Goal: Task Accomplishment & Management: Complete application form

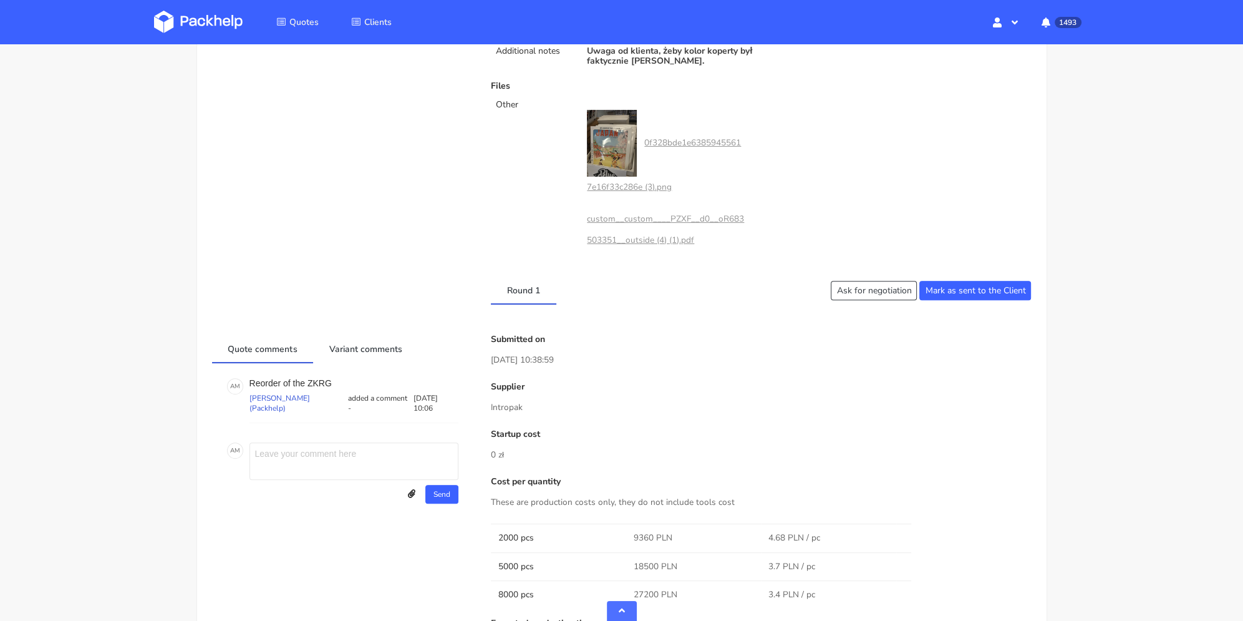
scroll to position [811, 0]
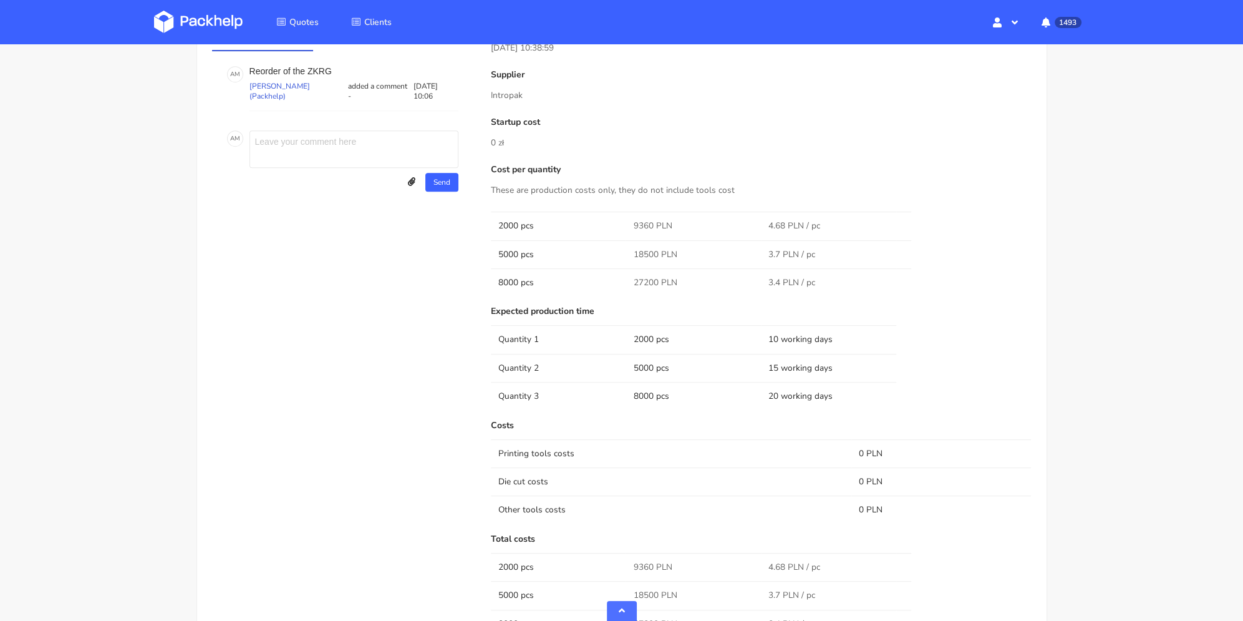
click at [638, 222] on span "9360 PLN" at bounding box center [652, 226] width 39 height 12
copy span "9360"
click at [645, 248] on span "18500 PLN" at bounding box center [655, 254] width 44 height 12
click at [646, 250] on span "18500 PLN" at bounding box center [655, 254] width 44 height 12
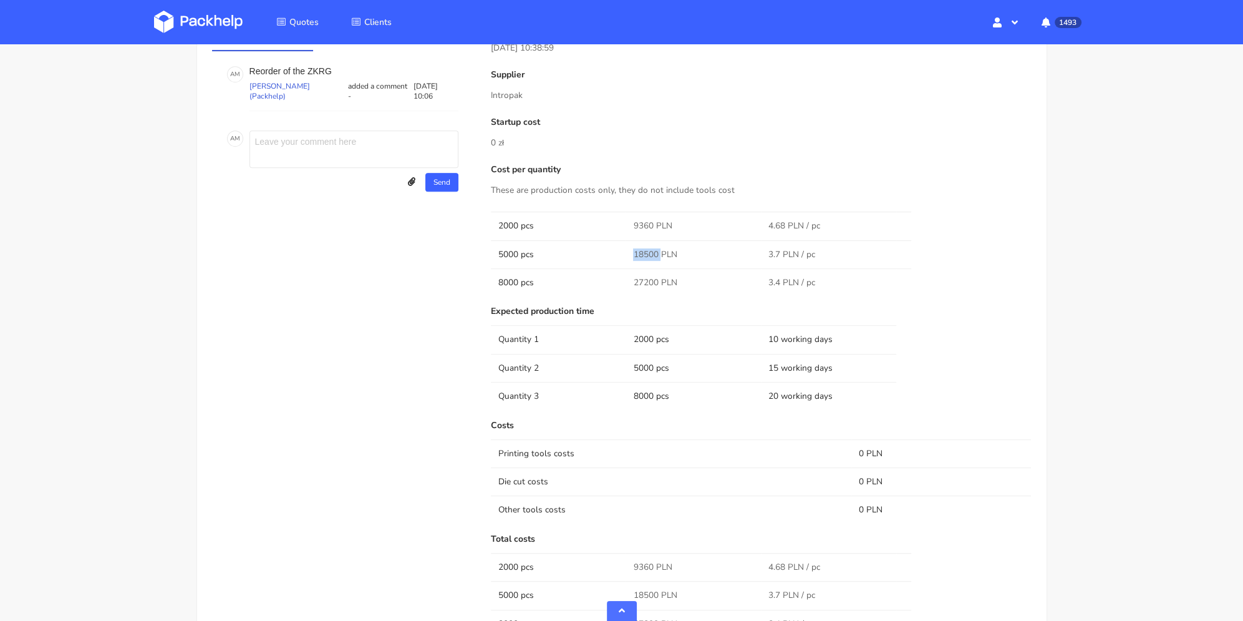
click at [646, 250] on span "18500 PLN" at bounding box center [655, 254] width 44 height 12
copy span "18500"
click at [643, 281] on span "27200 PLN" at bounding box center [655, 282] width 44 height 12
drag, startPoint x: 643, startPoint y: 281, endPoint x: 644, endPoint y: 217, distance: 64.3
click at [643, 281] on span "27200 PLN" at bounding box center [655, 282] width 44 height 12
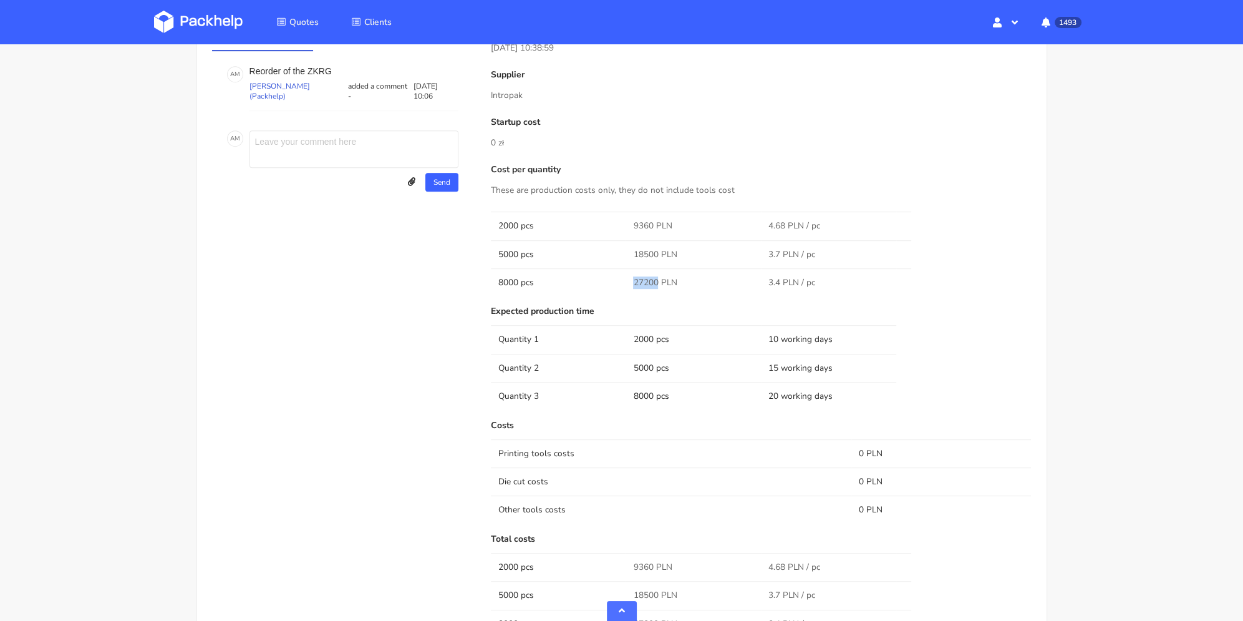
copy span "27200"
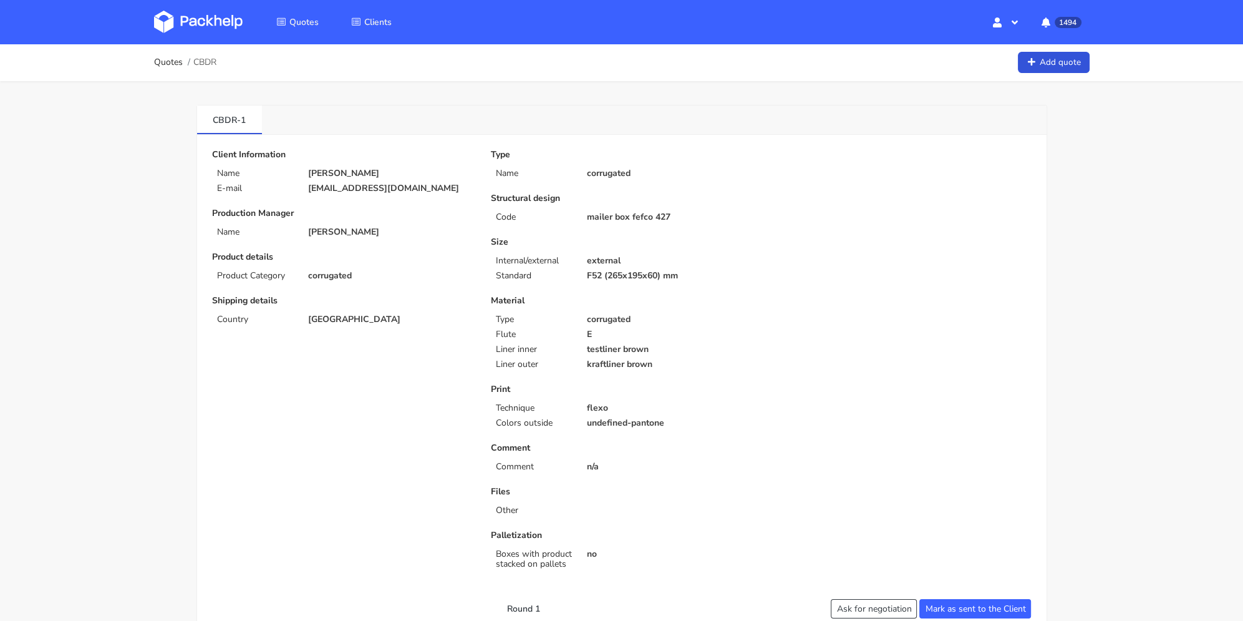
drag, startPoint x: 327, startPoint y: 200, endPoint x: 502, endPoint y: 1, distance: 265.2
click at [308, 186] on p "[EMAIL_ADDRESS][DOMAIN_NAME]" at bounding box center [390, 188] width 165 height 10
copy p "[EMAIL_ADDRESS][DOMAIN_NAME]"
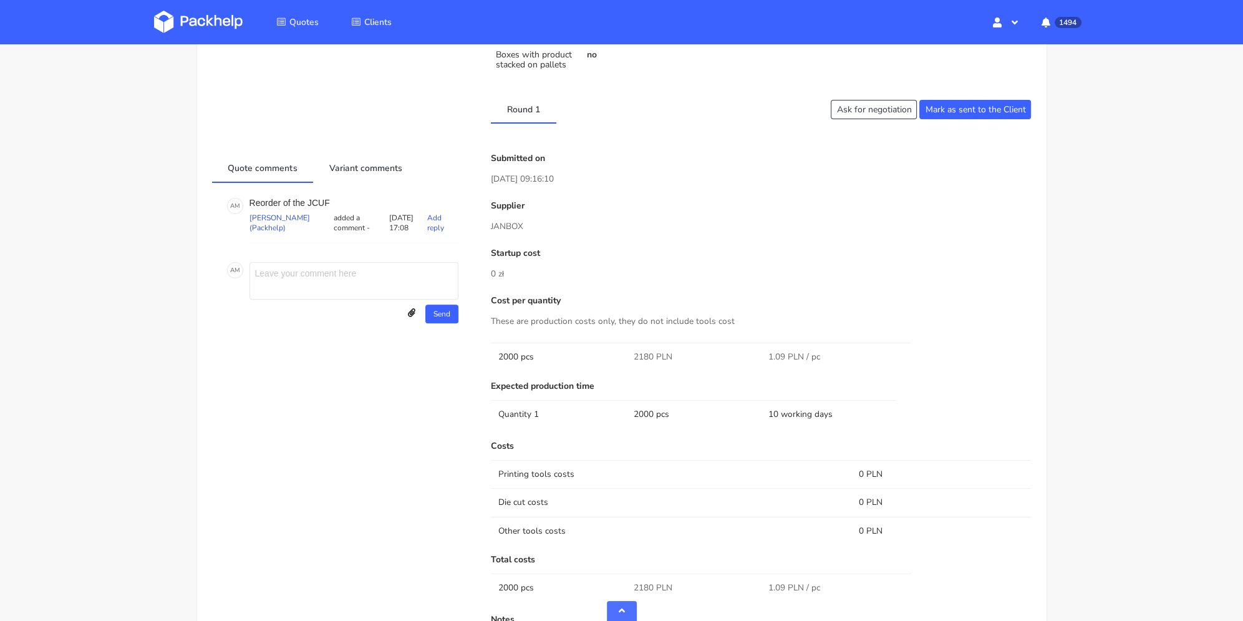
click at [327, 198] on p "Reorder of the JCUF" at bounding box center [354, 203] width 209 height 10
click at [321, 199] on p "Reorder of the JCUF" at bounding box center [354, 203] width 209 height 10
click at [321, 200] on p "Reorder of the JCUF" at bounding box center [354, 203] width 209 height 10
copy p "JCUF"
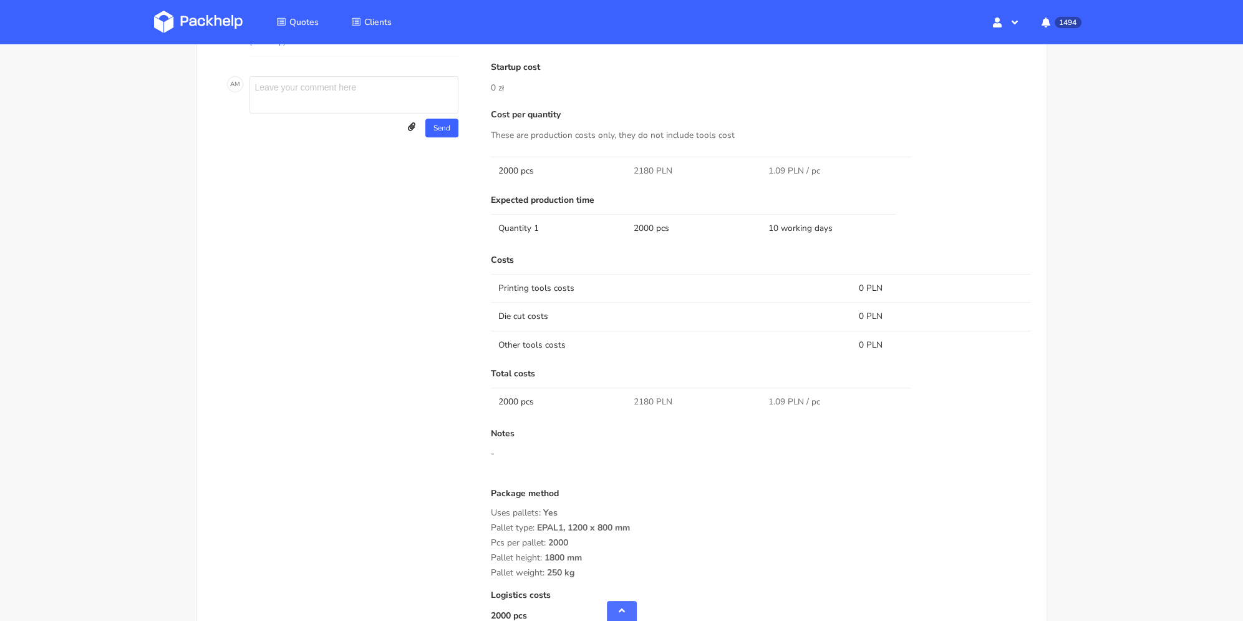
scroll to position [436, 0]
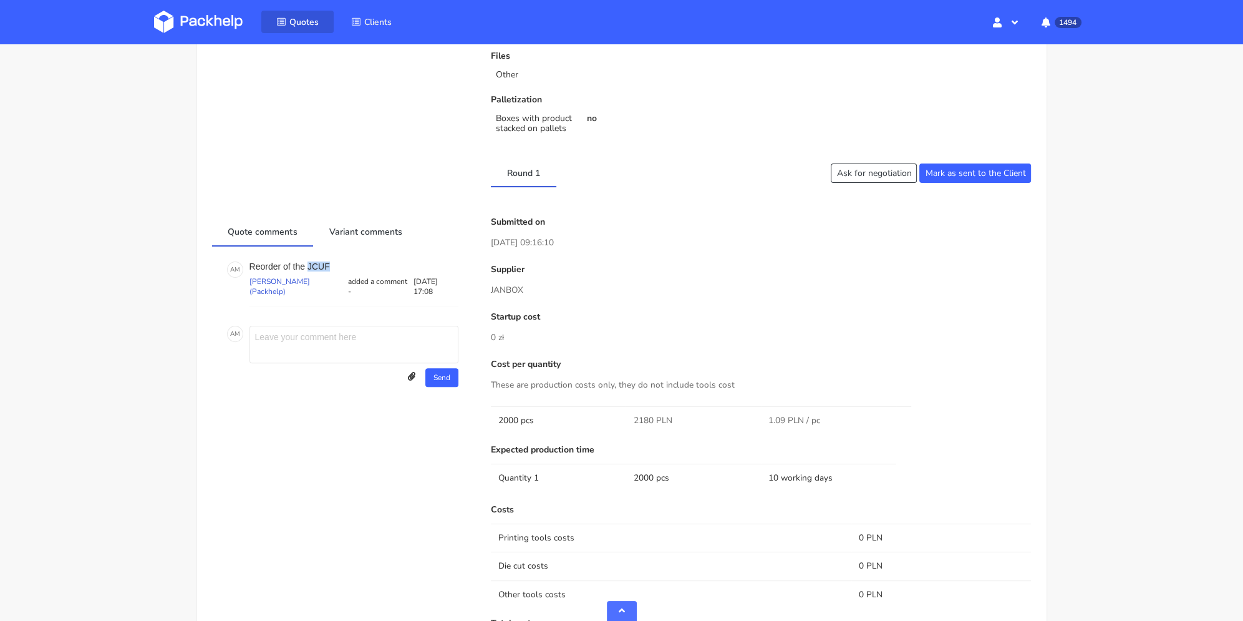
click at [282, 21] on icon at bounding box center [281, 21] width 10 height 9
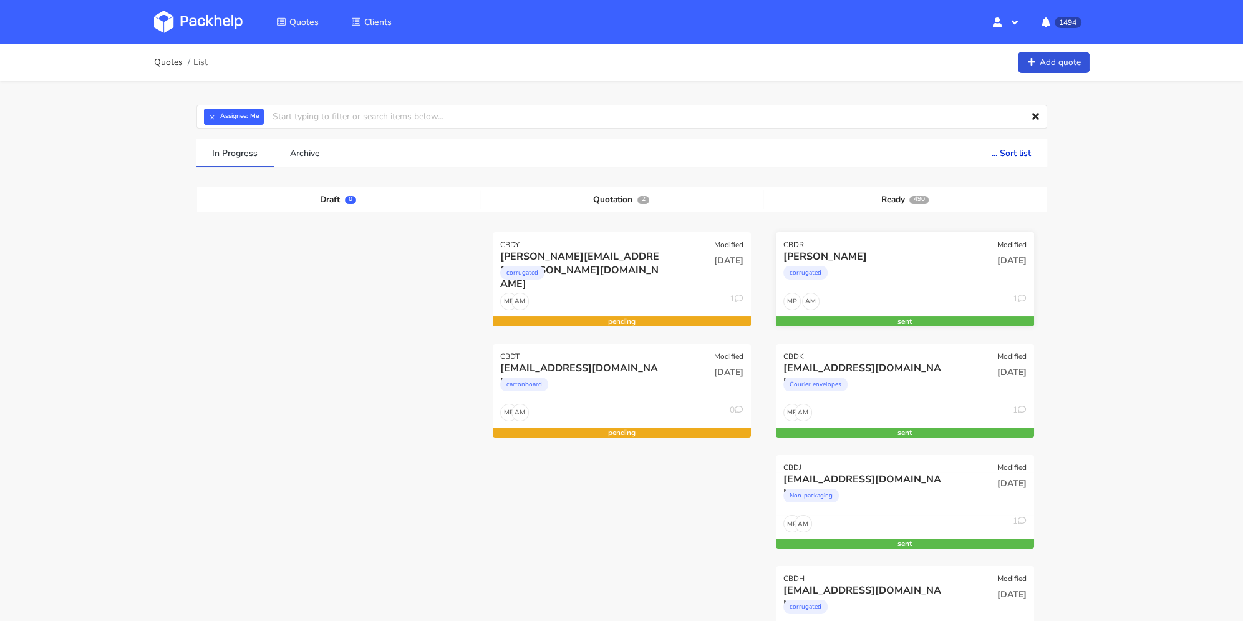
click at [870, 281] on div "corrugated" at bounding box center [866, 275] width 165 height 25
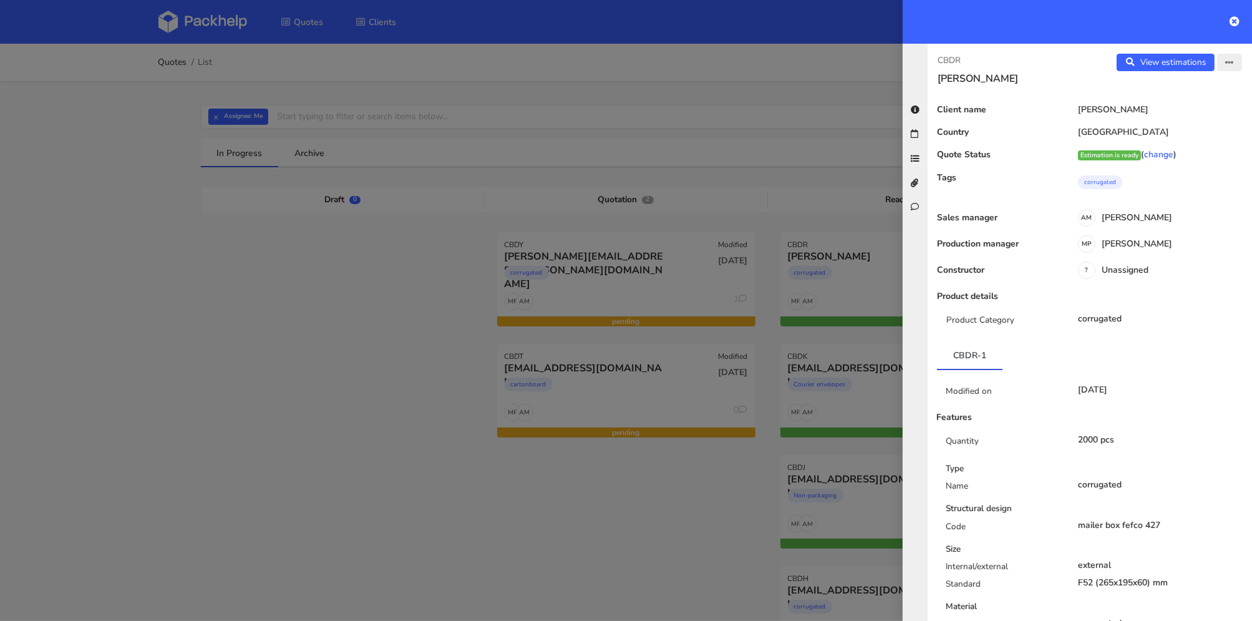
click at [1225, 59] on icon "button" at bounding box center [1229, 63] width 9 height 9
click at [1201, 102] on link "Edit quote" at bounding box center [1189, 110] width 110 height 21
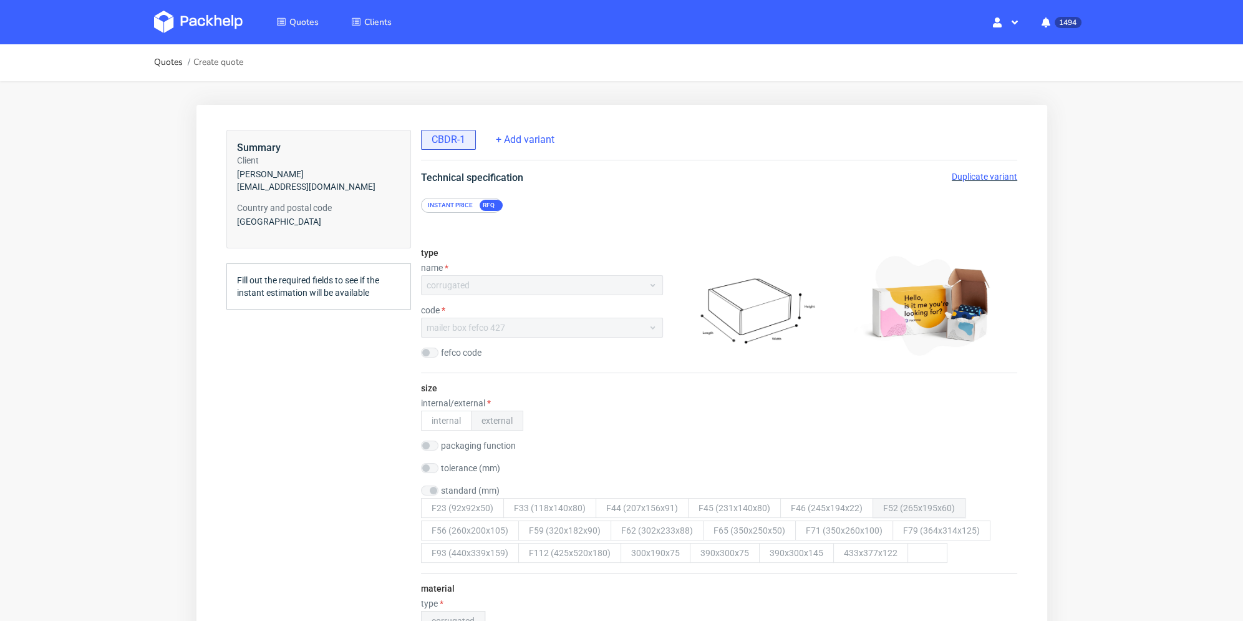
click at [984, 174] on span "Duplicate variant" at bounding box center [984, 177] width 66 height 10
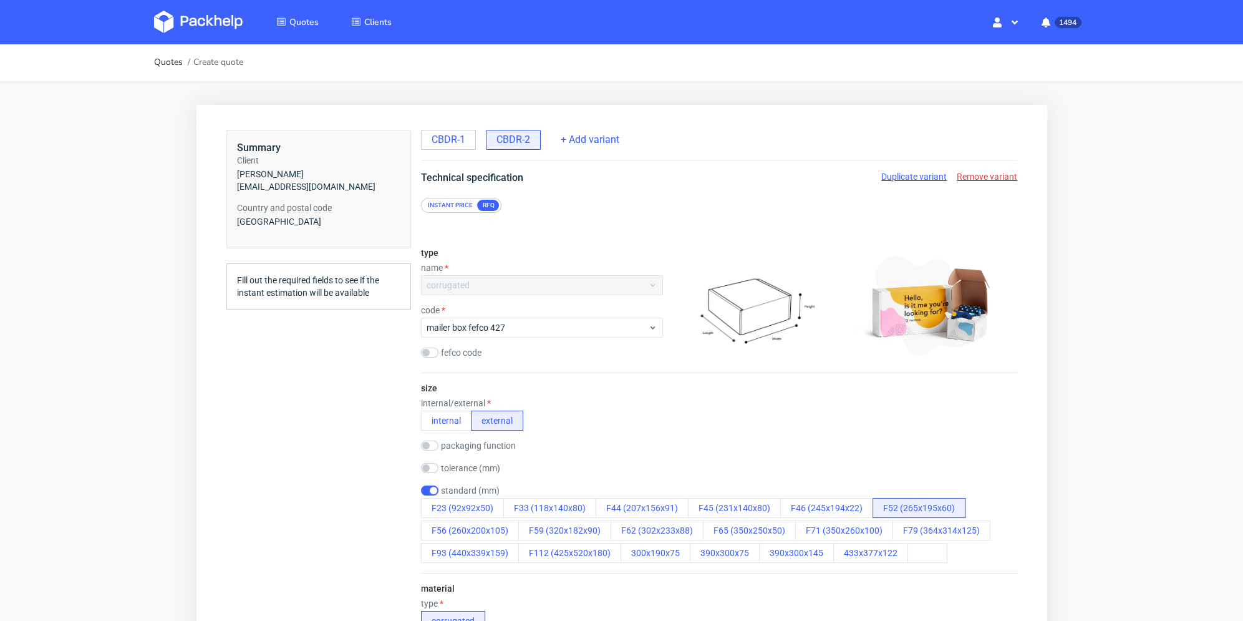
scroll to position [125, 0]
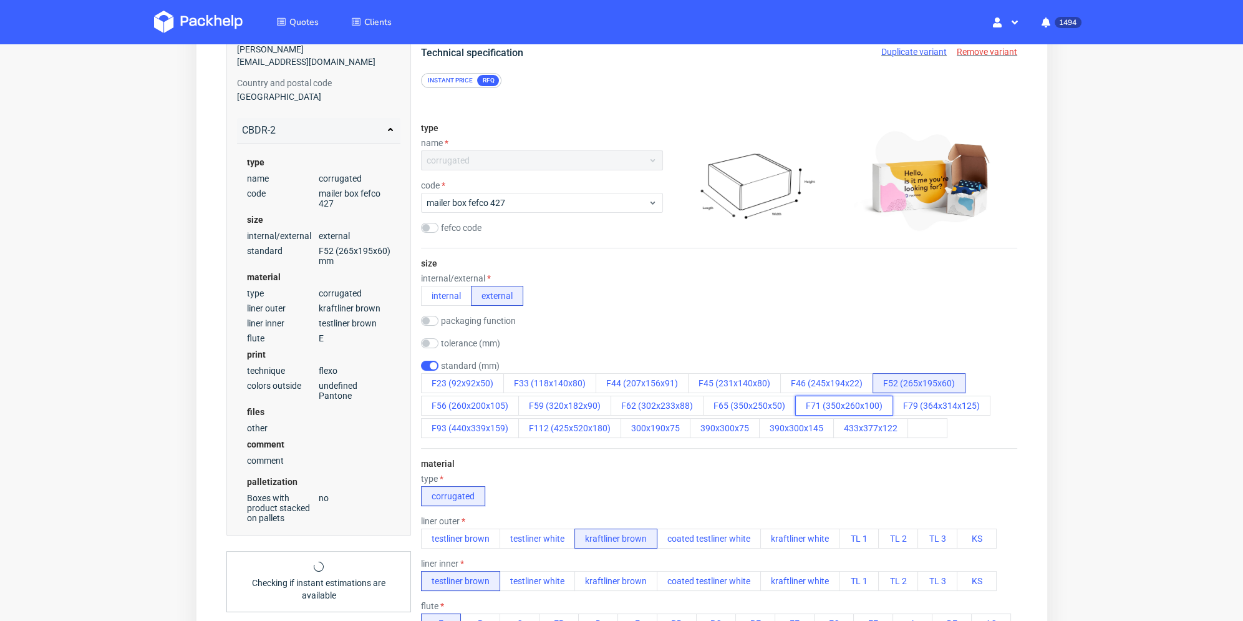
click at [819, 402] on button "F71 (350x260x100)" at bounding box center [844, 406] width 98 height 20
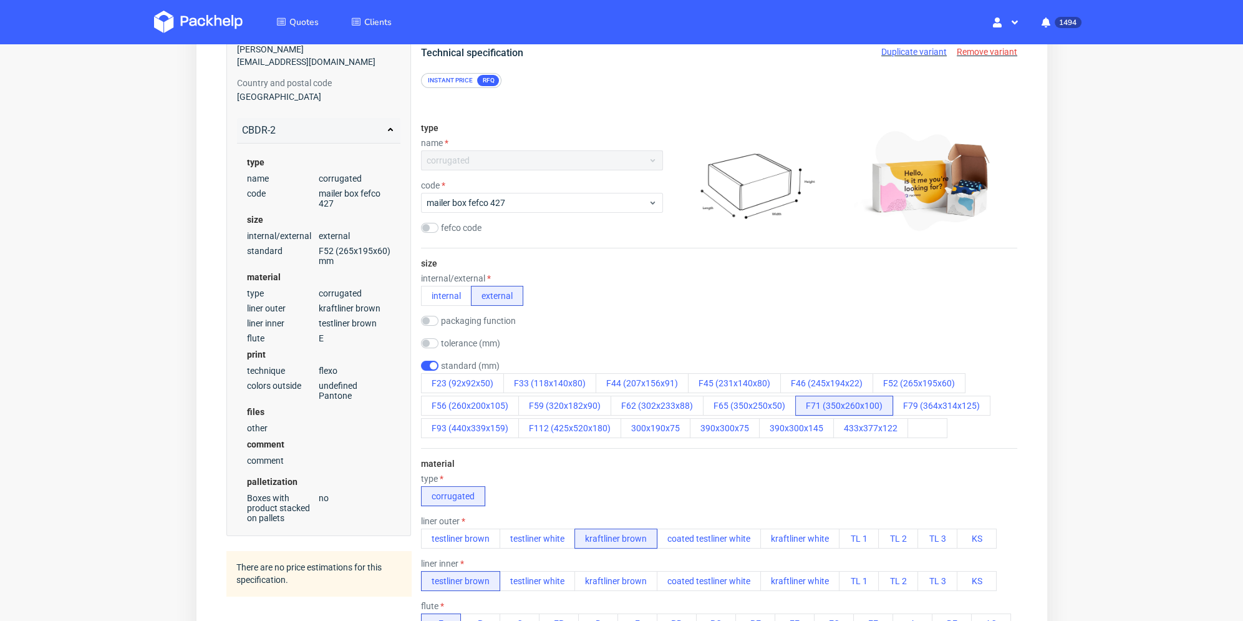
click at [802, 327] on div "packaging function product packaging shipping packaging" at bounding box center [719, 322] width 596 height 12
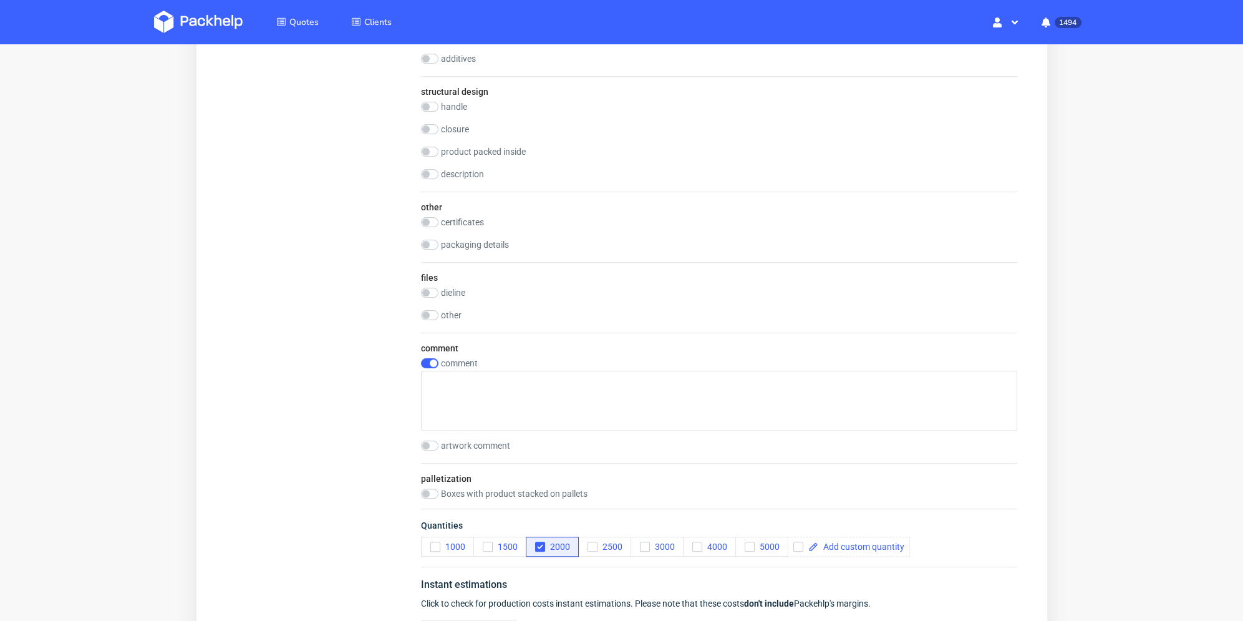
scroll to position [1306, 0]
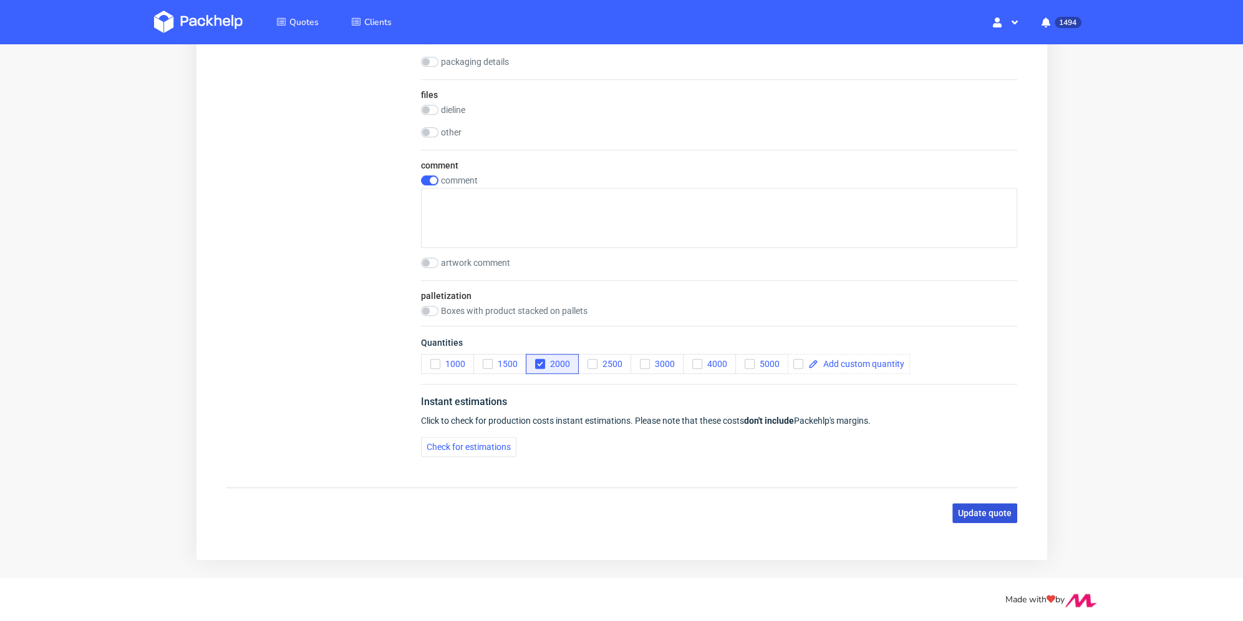
click at [974, 513] on span "Update quote" at bounding box center [985, 513] width 54 height 9
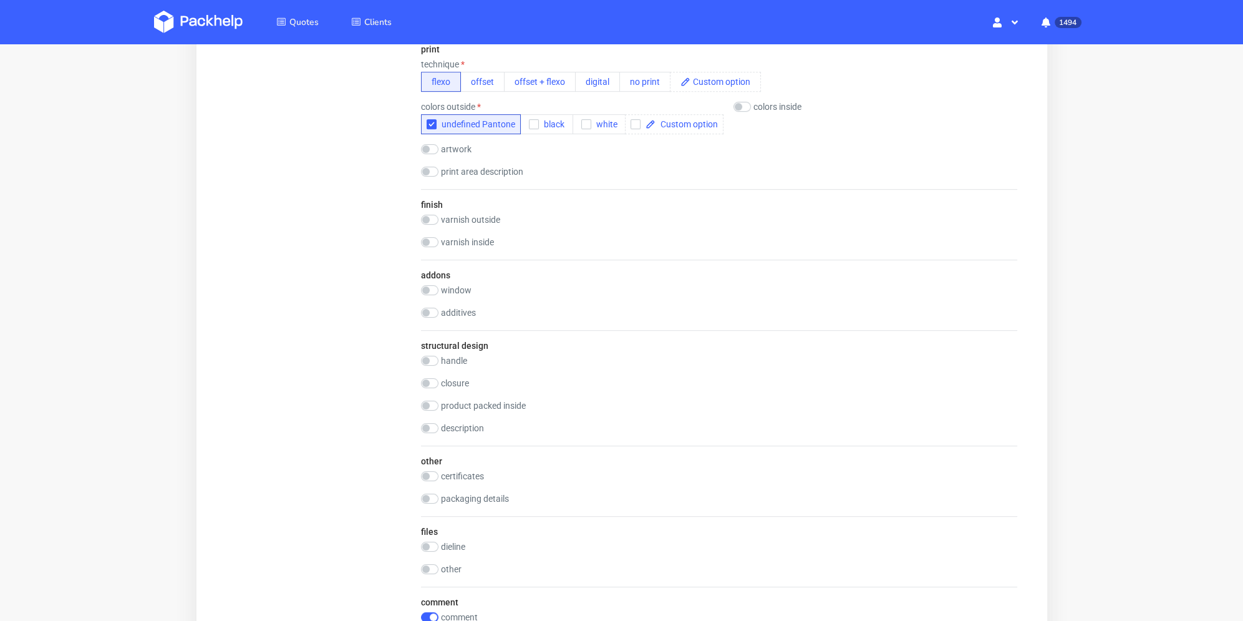
scroll to position [1181, 0]
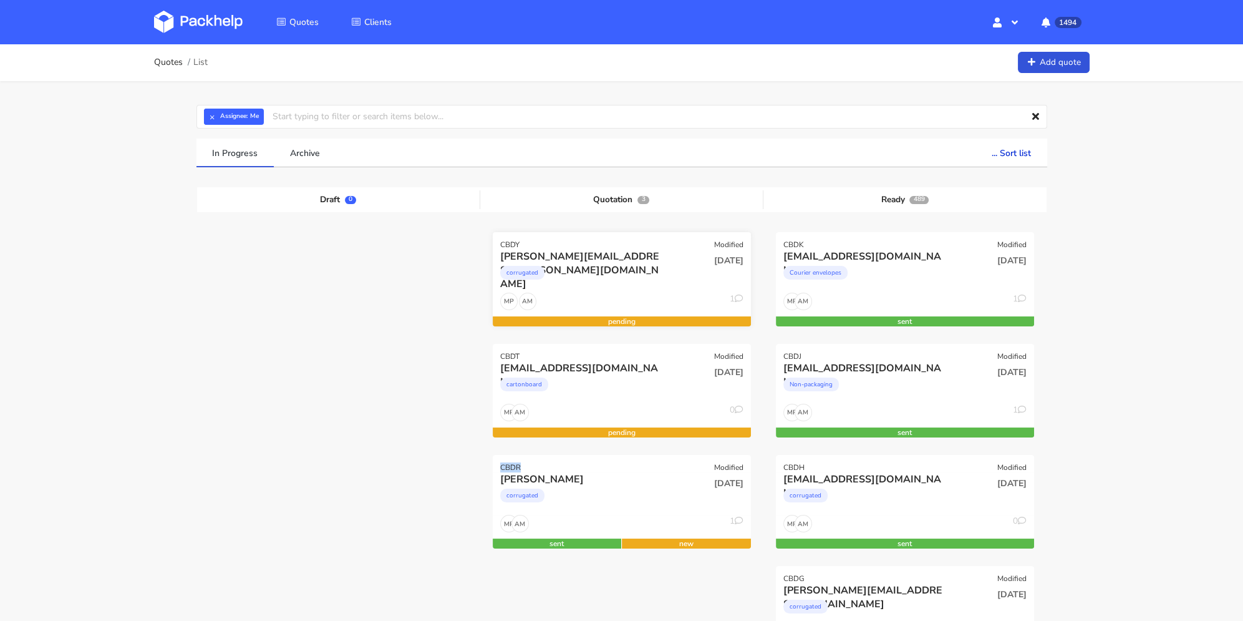
drag, startPoint x: 528, startPoint y: 467, endPoint x: 531, endPoint y: 236, distance: 230.9
copy div "CBDR"
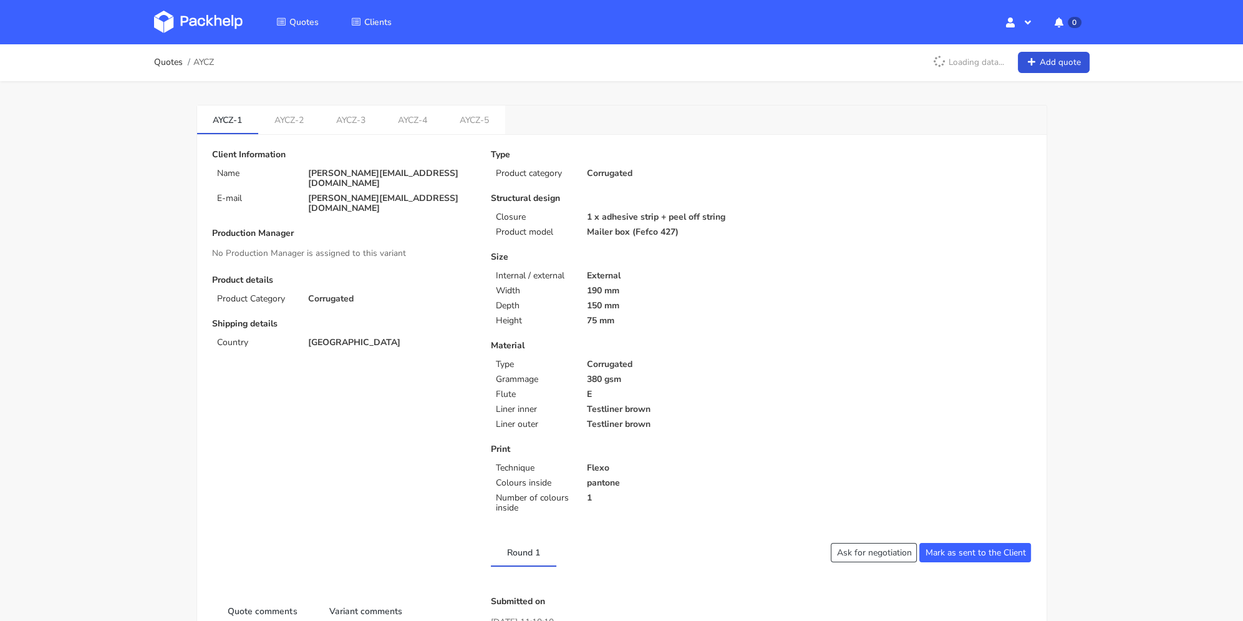
scroll to position [62, 0]
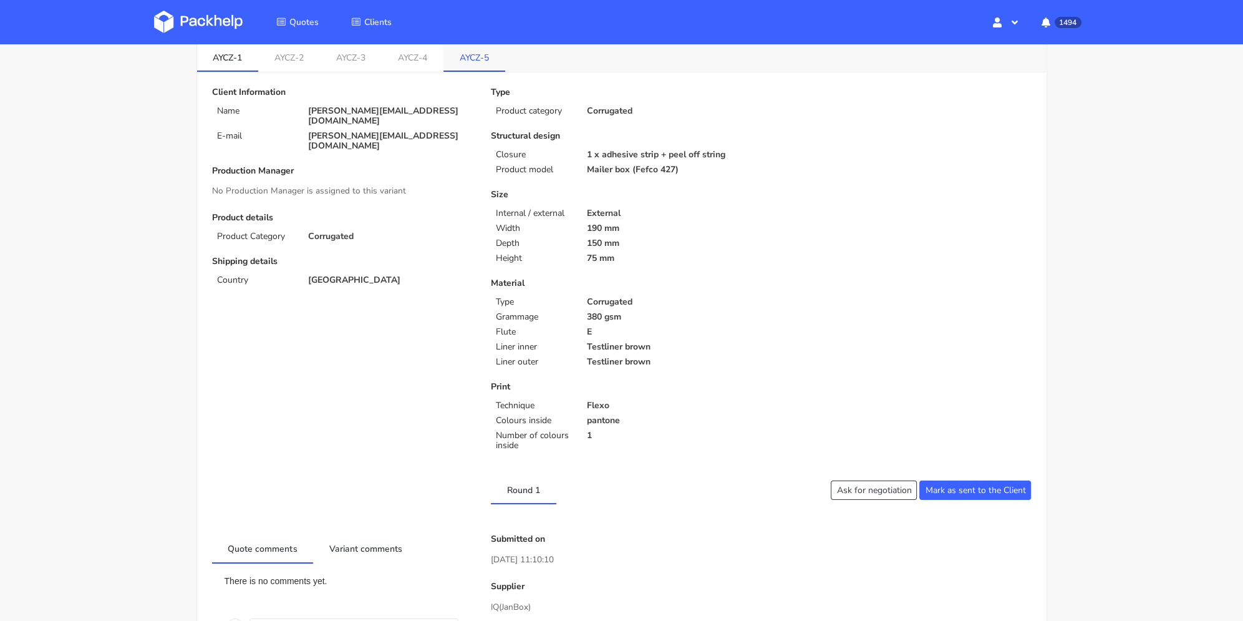
click at [457, 52] on link "AYCZ-5" at bounding box center [475, 56] width 62 height 27
click at [255, 57] on link "AYCZ-1" at bounding box center [228, 56] width 62 height 27
click at [301, 60] on link "AYCZ-2" at bounding box center [289, 56] width 62 height 27
click at [348, 58] on link "AYCZ-3" at bounding box center [351, 56] width 62 height 27
click at [394, 56] on link "AYCZ-4" at bounding box center [413, 56] width 62 height 27
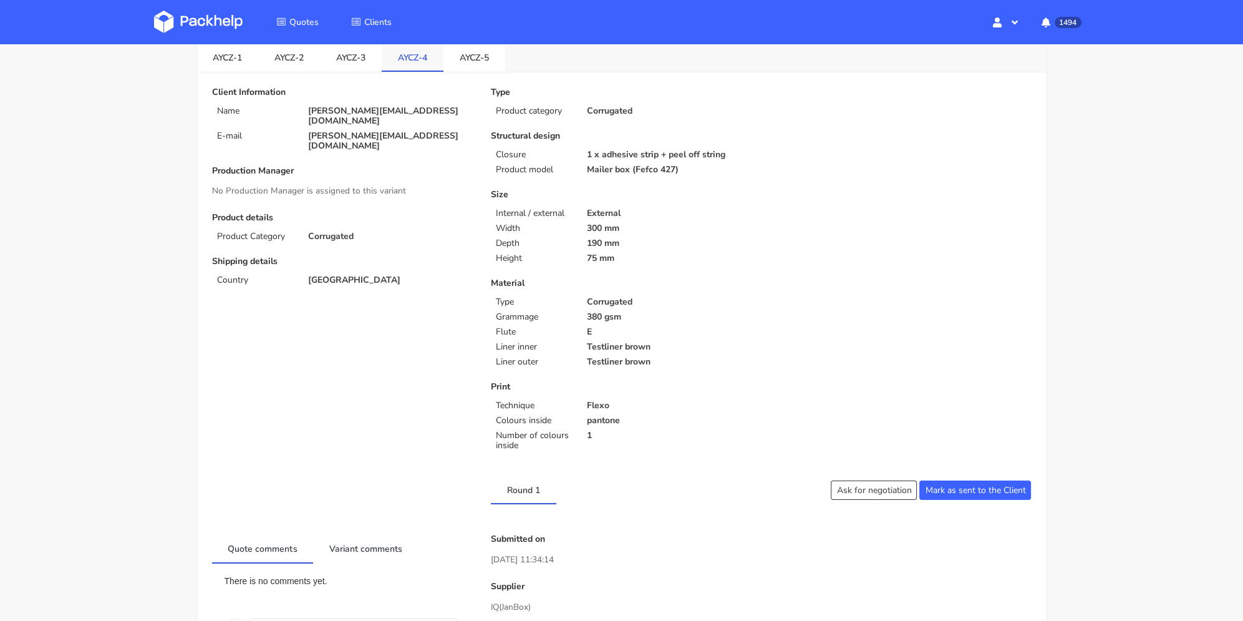
click at [444, 55] on link "AYCZ-4" at bounding box center [413, 56] width 62 height 27
click at [366, 53] on link "AYCZ-3" at bounding box center [351, 56] width 62 height 27
click at [459, 52] on link "AYCZ-5" at bounding box center [475, 56] width 62 height 27
click at [354, 54] on link "AYCZ-3" at bounding box center [351, 56] width 62 height 27
click at [451, 51] on link "AYCZ-5" at bounding box center [475, 56] width 62 height 27
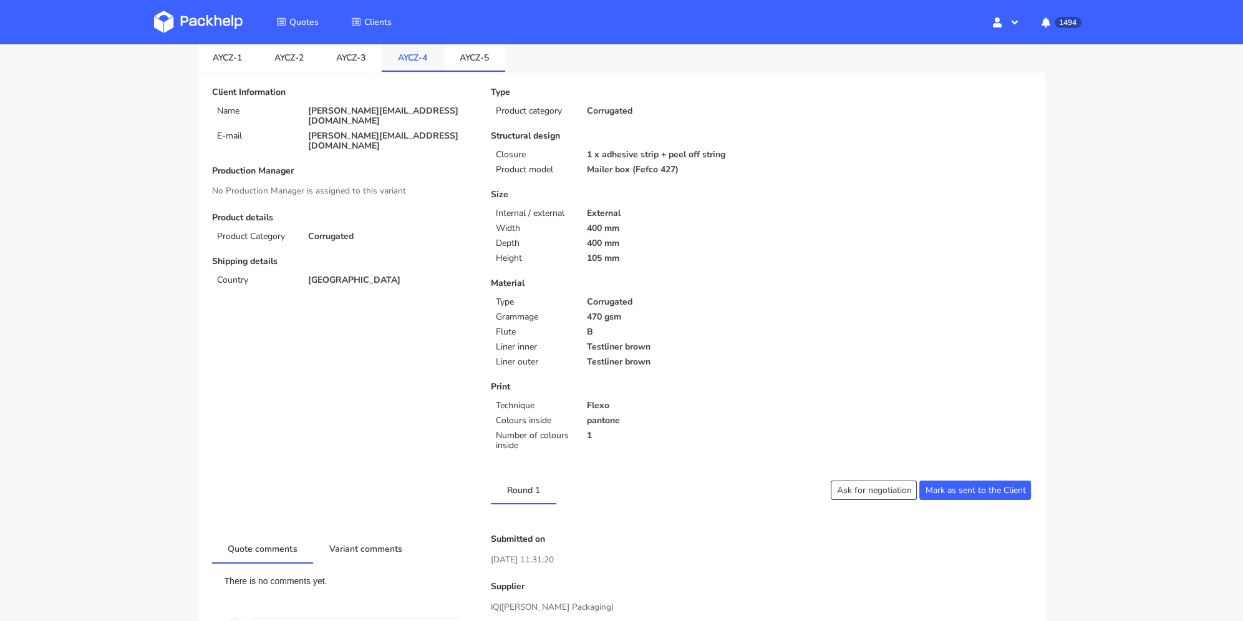
click at [414, 54] on link "AYCZ-4" at bounding box center [413, 56] width 62 height 27
click at [452, 52] on link "AYCZ-5" at bounding box center [475, 56] width 62 height 27
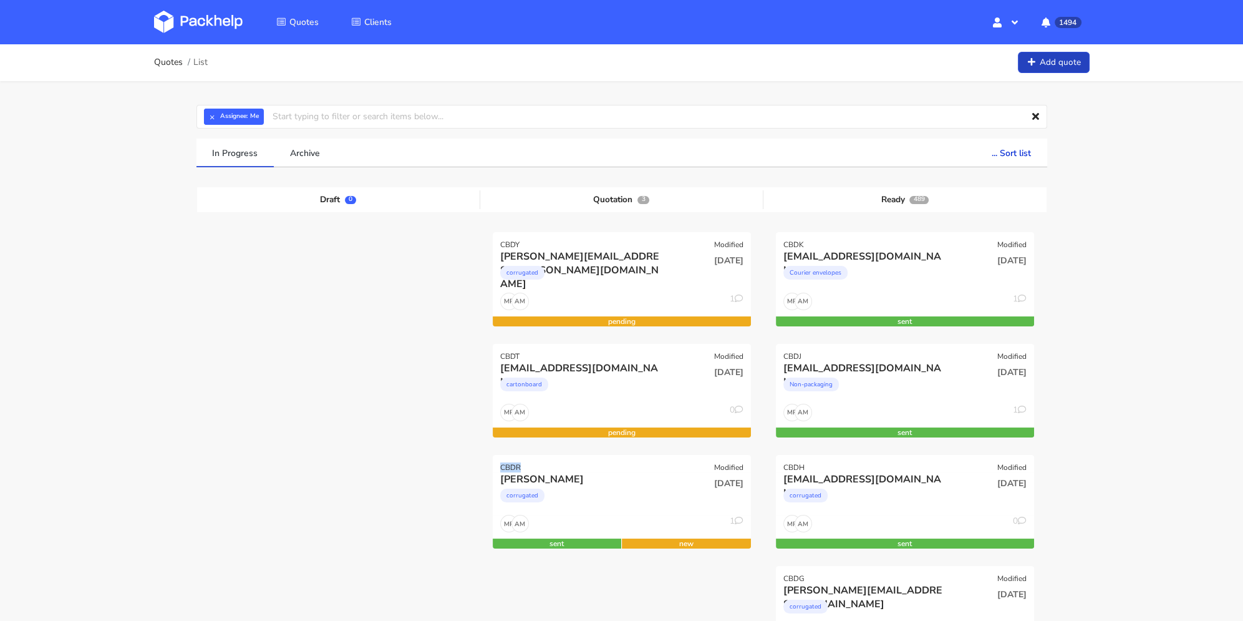
click at [1075, 64] on link "Add quote" at bounding box center [1054, 63] width 72 height 22
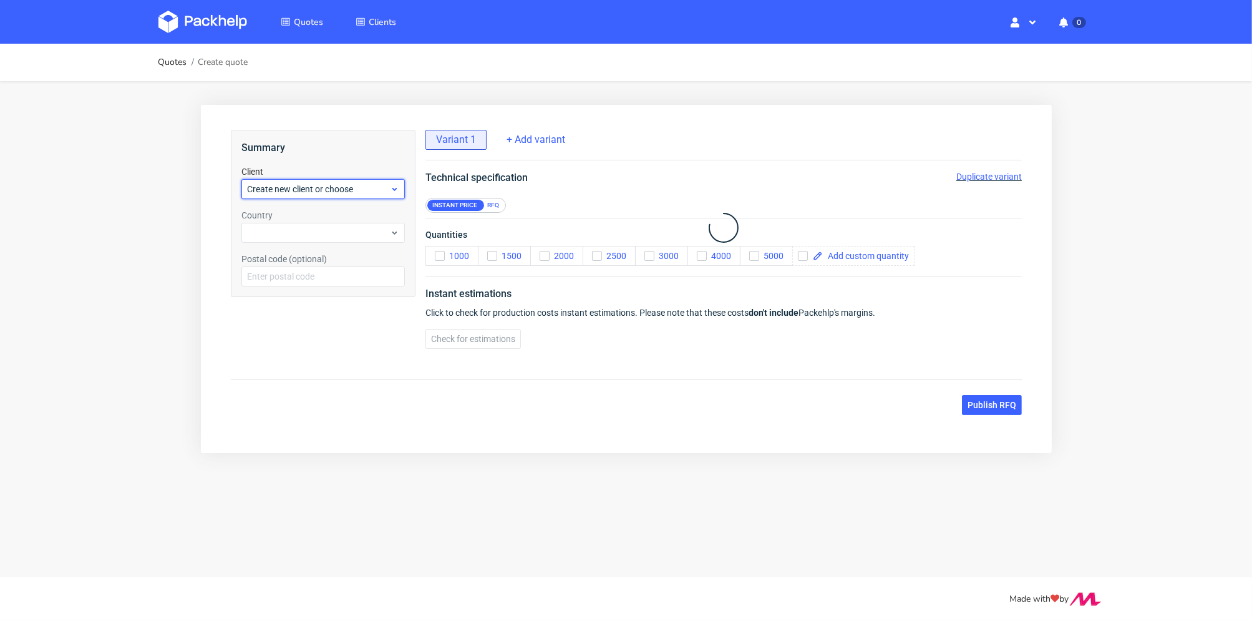
click at [291, 192] on span "Create new client or choose" at bounding box center [317, 188] width 143 height 12
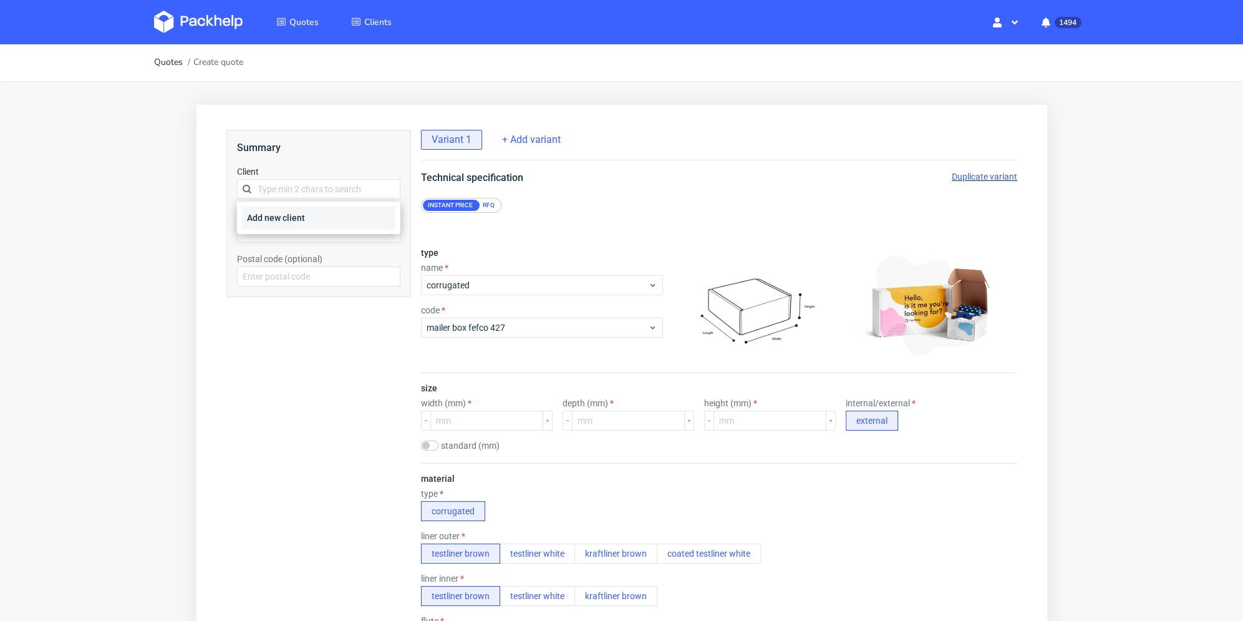
click at [320, 217] on div "Add new client" at bounding box center [317, 218] width 153 height 22
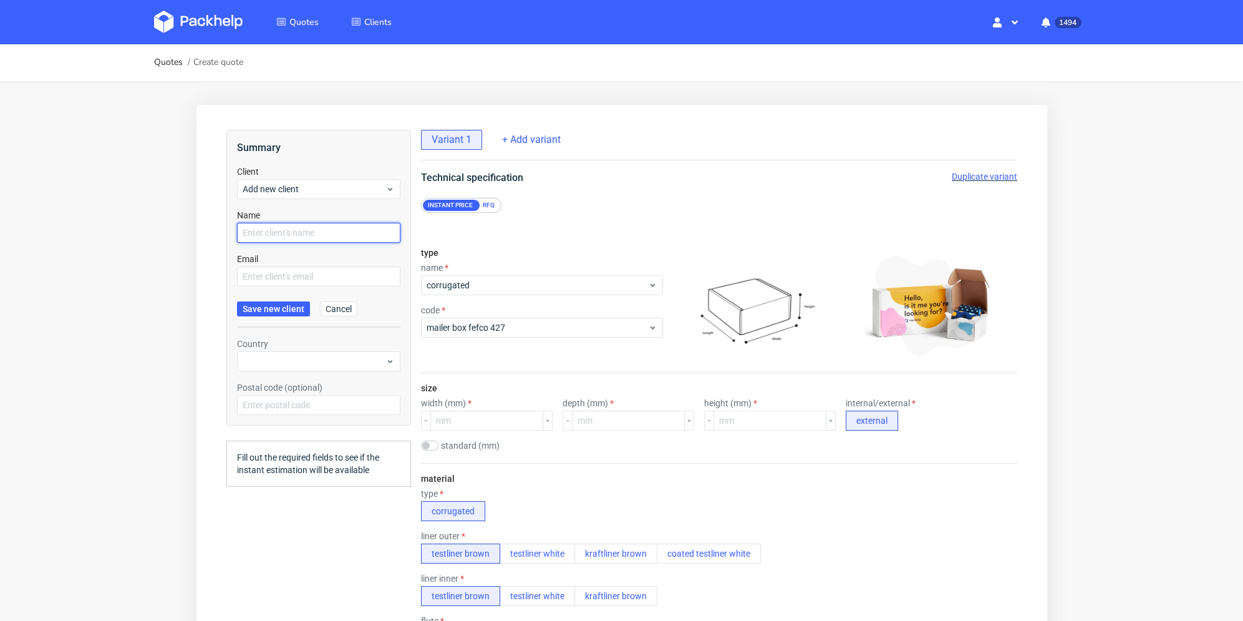
click at [315, 230] on input "text" at bounding box center [317, 233] width 163 height 20
paste input "[PERSON_NAME][EMAIL_ADDRESS][DOMAIN_NAME]"
type input "[PERSON_NAME][EMAIL_ADDRESS][DOMAIN_NAME]"
click at [283, 274] on input "text" at bounding box center [317, 276] width 163 height 20
paste input "[PERSON_NAME][EMAIL_ADDRESS][DOMAIN_NAME]"
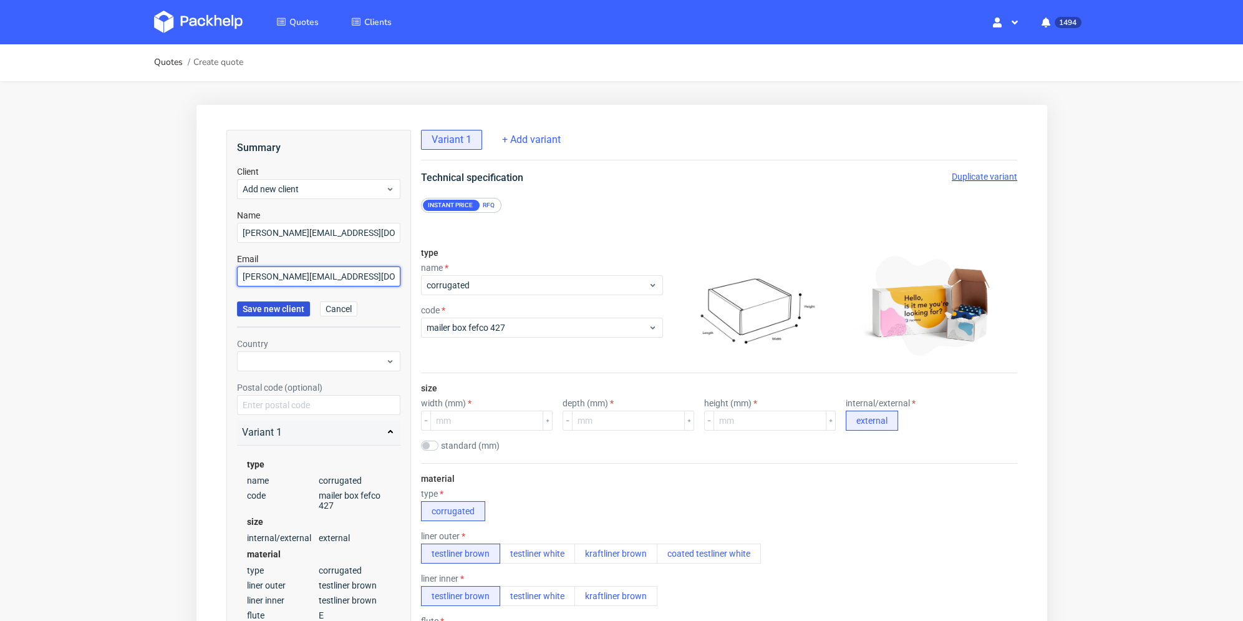
type input "[PERSON_NAME][EMAIL_ADDRESS][DOMAIN_NAME]"
click at [280, 311] on span "Save new client" at bounding box center [273, 308] width 62 height 9
click at [304, 187] on span "Add new client" at bounding box center [313, 189] width 143 height 12
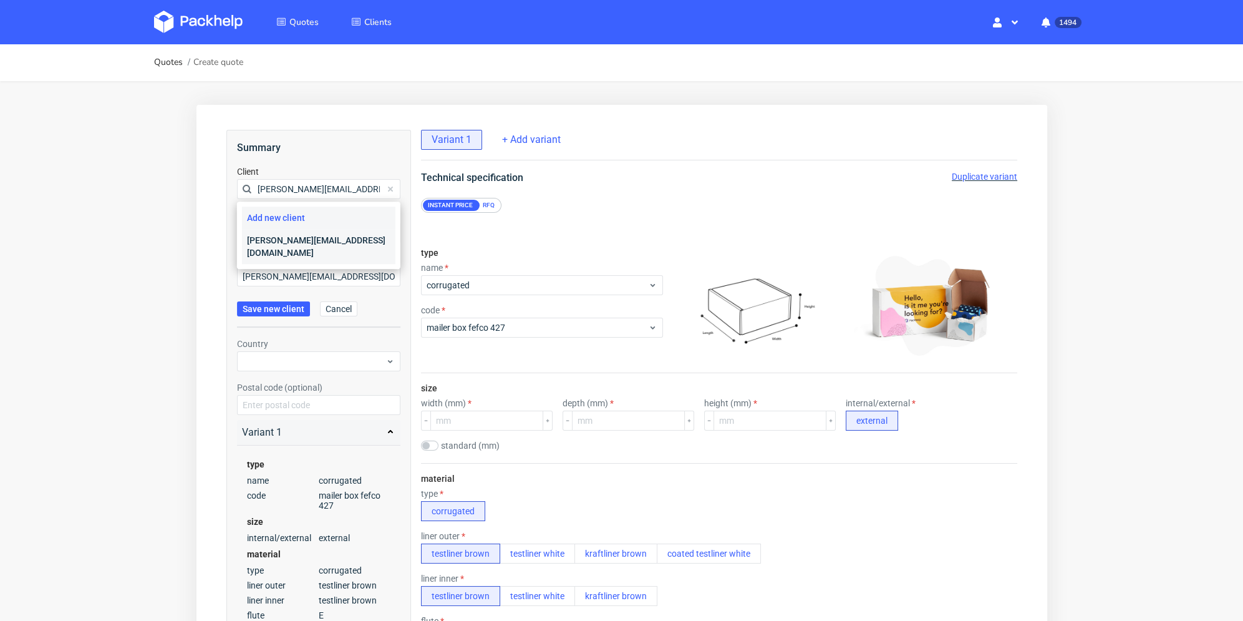
type input "[PERSON_NAME][EMAIL_ADDRESS][DOMAIN_NAME]"
click at [293, 236] on div "[PERSON_NAME][EMAIL_ADDRESS][DOMAIN_NAME]" at bounding box center [317, 246] width 153 height 35
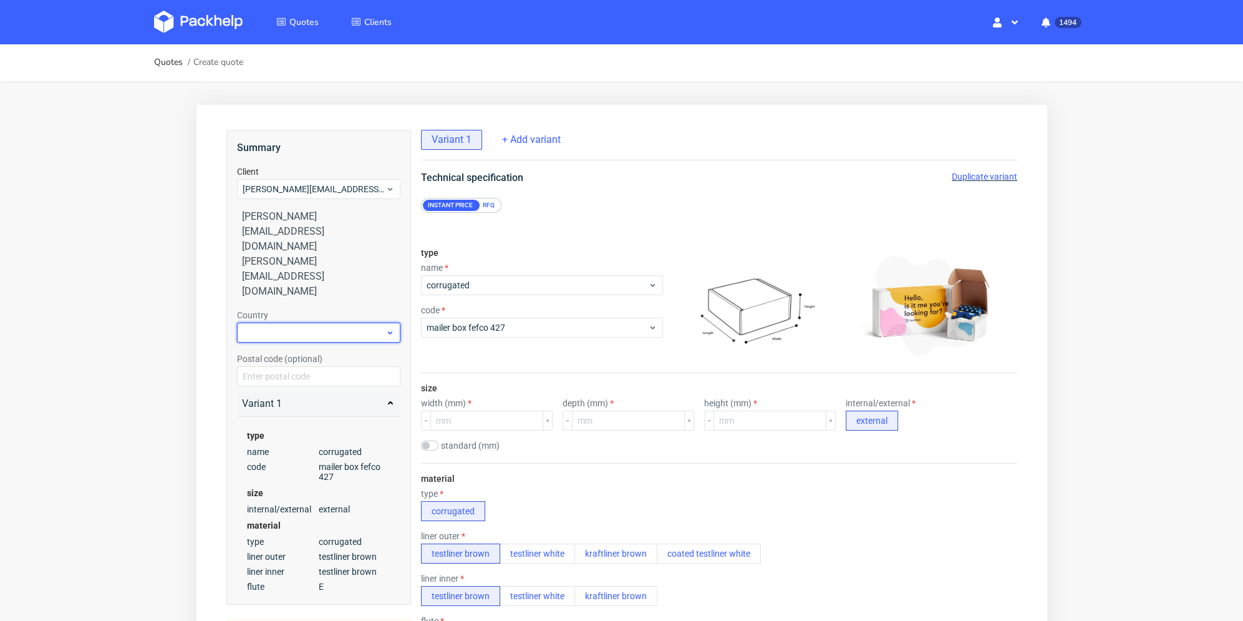
click at [289, 323] on div at bounding box center [317, 333] width 163 height 20
type input "den"
click at [293, 297] on div "Denmark" at bounding box center [317, 302] width 153 height 22
click at [495, 207] on div "RFQ" at bounding box center [488, 205] width 22 height 11
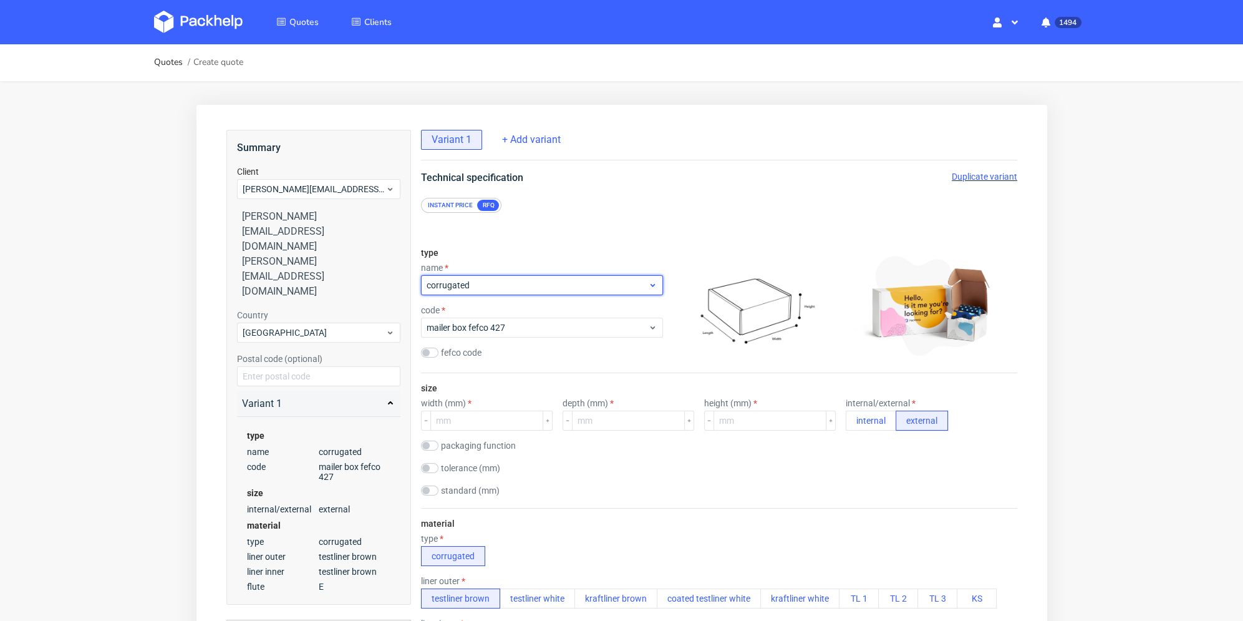
click at [497, 290] on span "corrugated" at bounding box center [536, 285] width 221 height 12
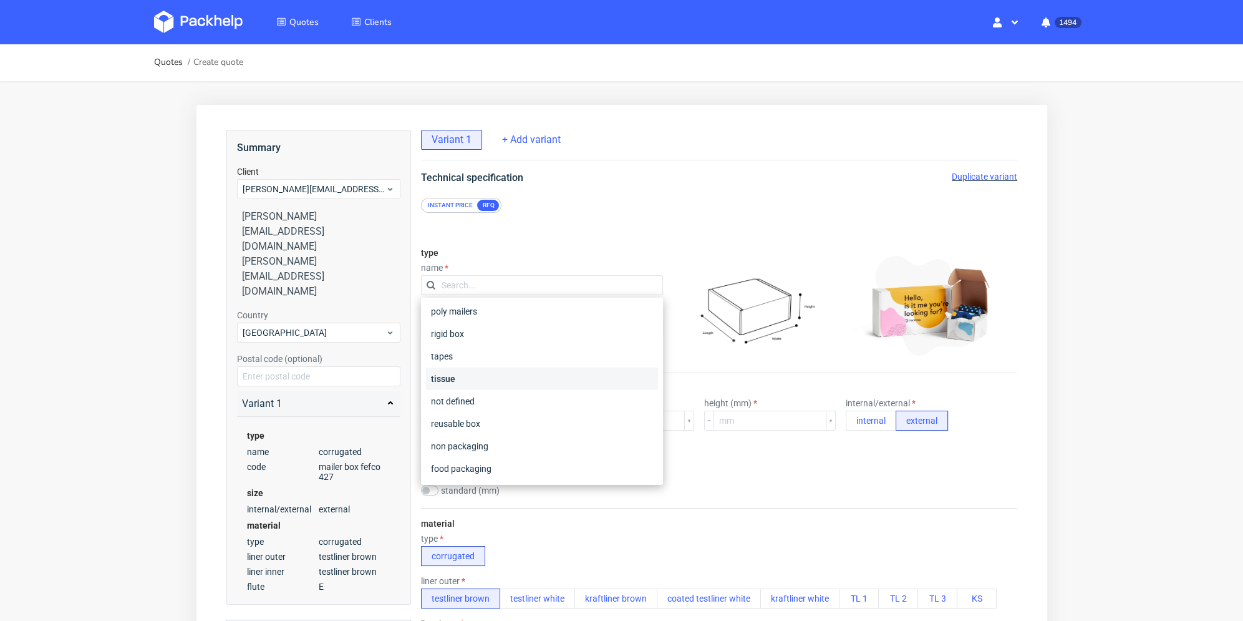
scroll to position [165, 0]
click at [492, 386] on div "rigid box" at bounding box center [542, 396] width 232 height 22
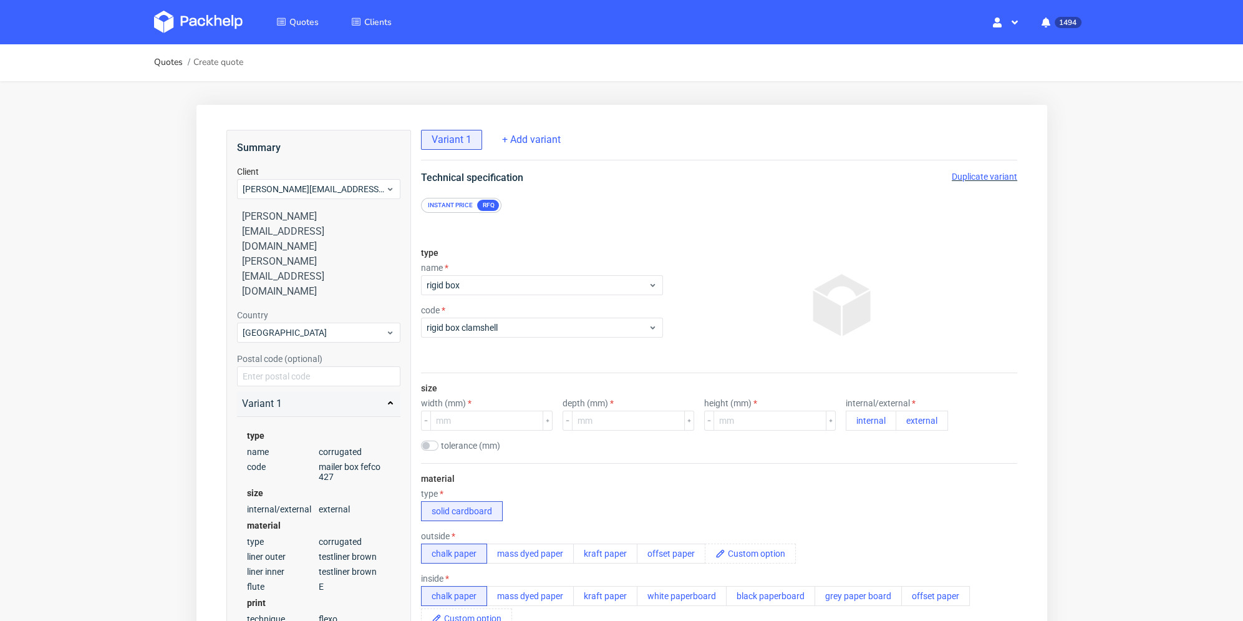
scroll to position [62, 0]
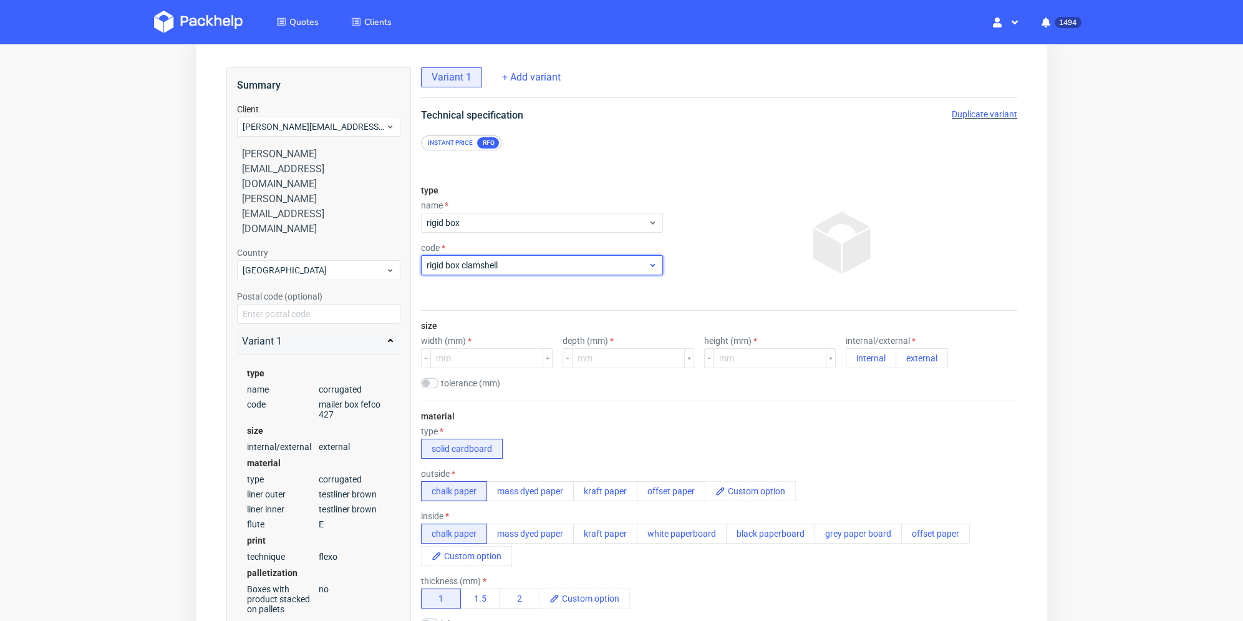
click at [522, 259] on span "rigid box clamshell" at bounding box center [536, 265] width 221 height 12
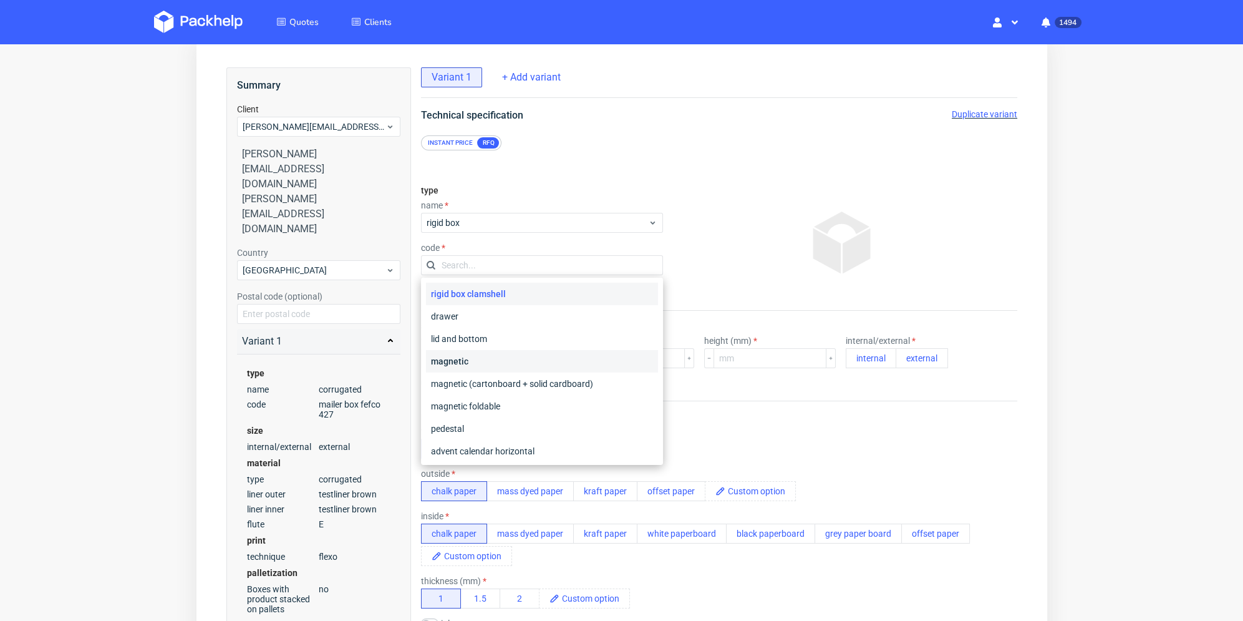
click at [514, 356] on div "magnetic" at bounding box center [542, 361] width 232 height 22
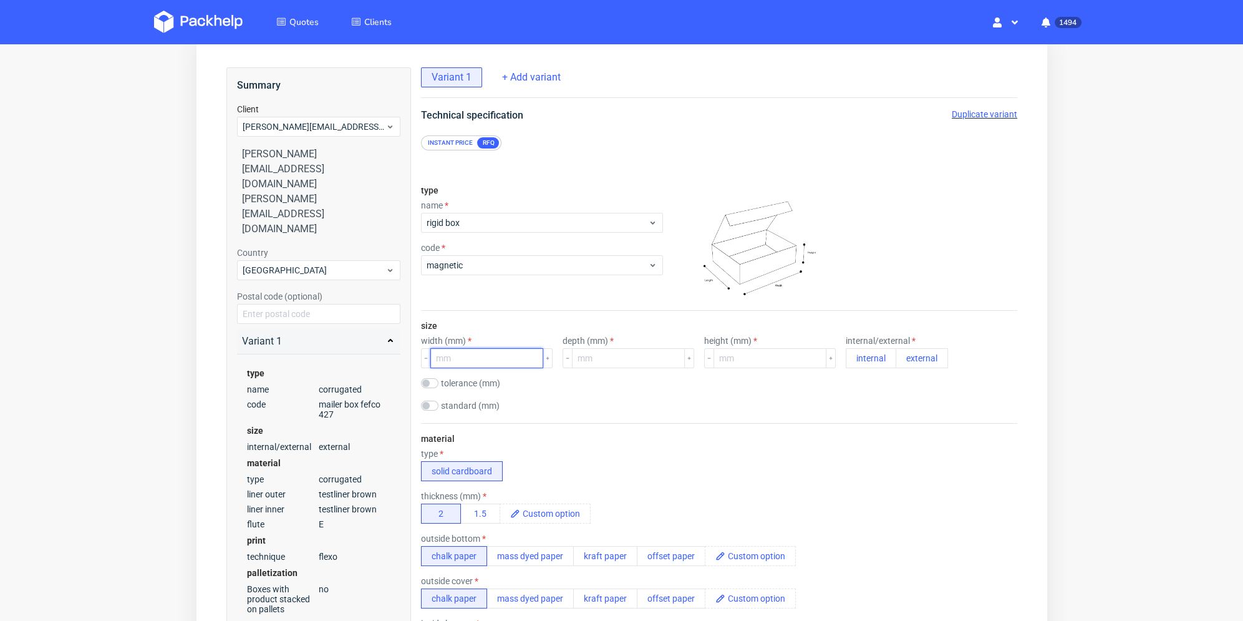
click at [508, 351] on input "number" at bounding box center [486, 358] width 113 height 20
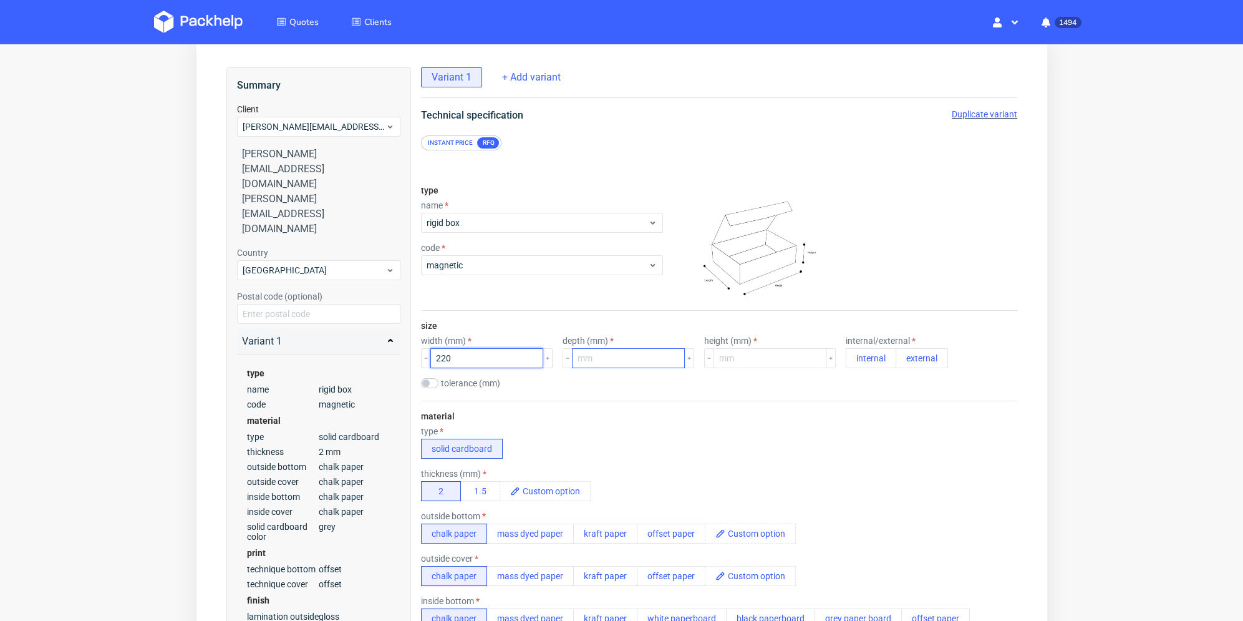
type input "220"
click at [627, 356] on input "number" at bounding box center [628, 358] width 113 height 20
type input "200"
click at [758, 355] on input "number" at bounding box center [769, 358] width 113 height 20
type input "100"
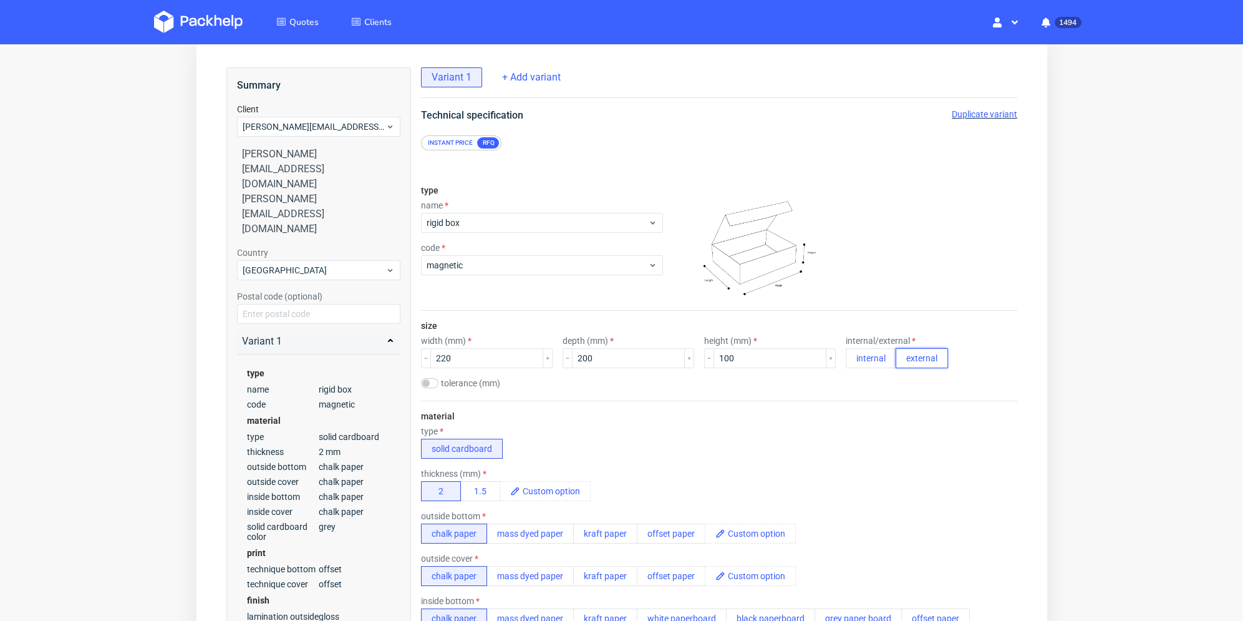
click at [904, 365] on button "external" at bounding box center [921, 358] width 52 height 20
click at [879, 374] on div "size width (mm) 220 depth (mm) 200 height (mm) 100 internal/external internal e…" at bounding box center [719, 356] width 596 height 90
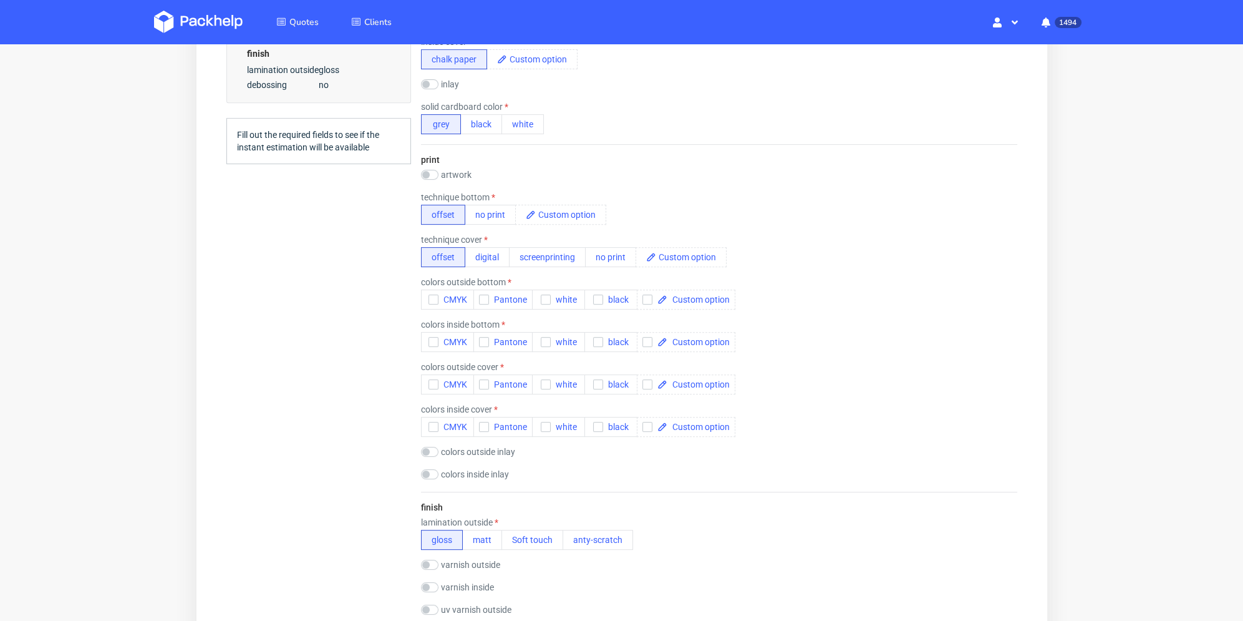
scroll to position [749, 0]
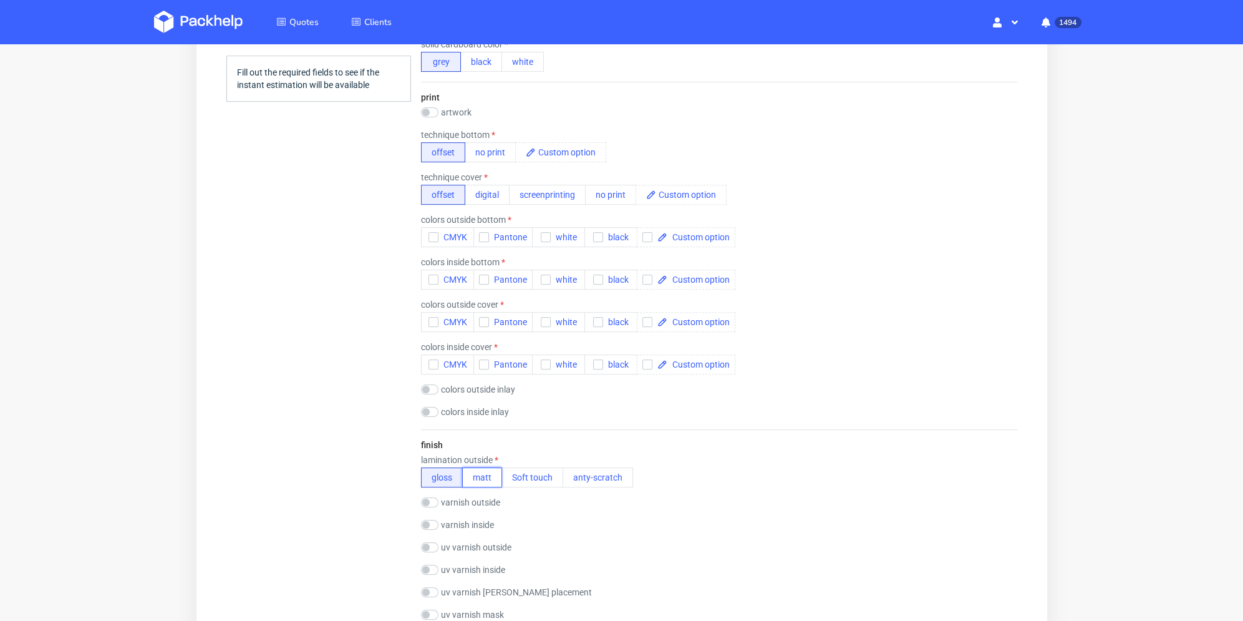
click at [477, 477] on button "matt" at bounding box center [482, 477] width 40 height 20
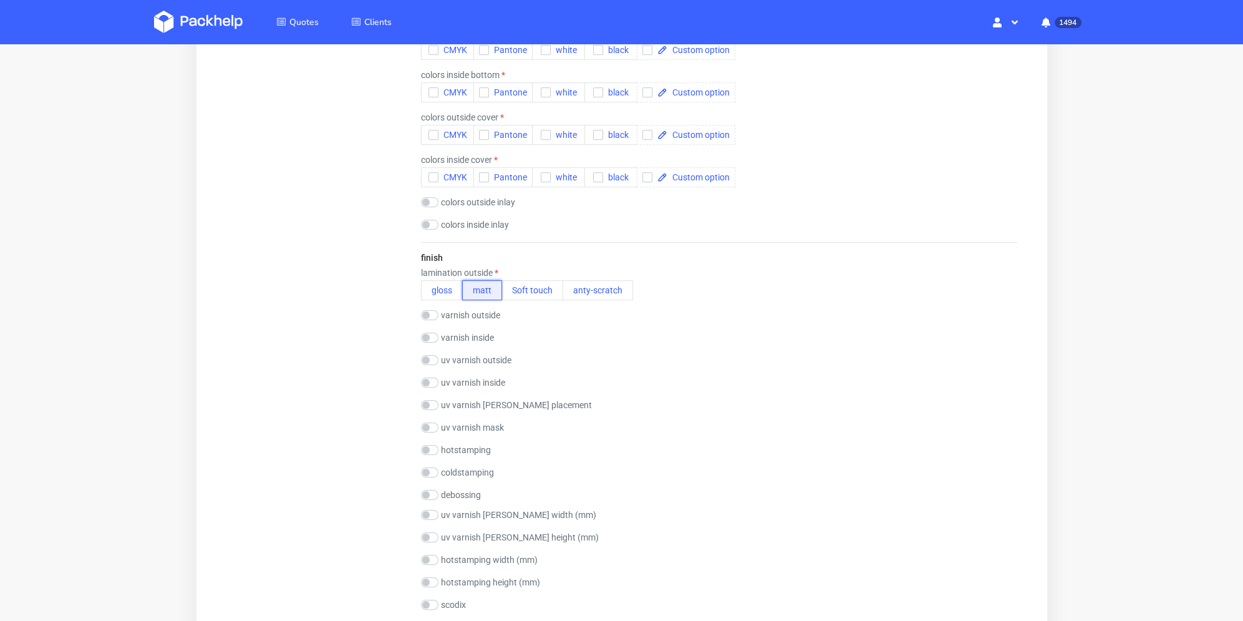
scroll to position [998, 0]
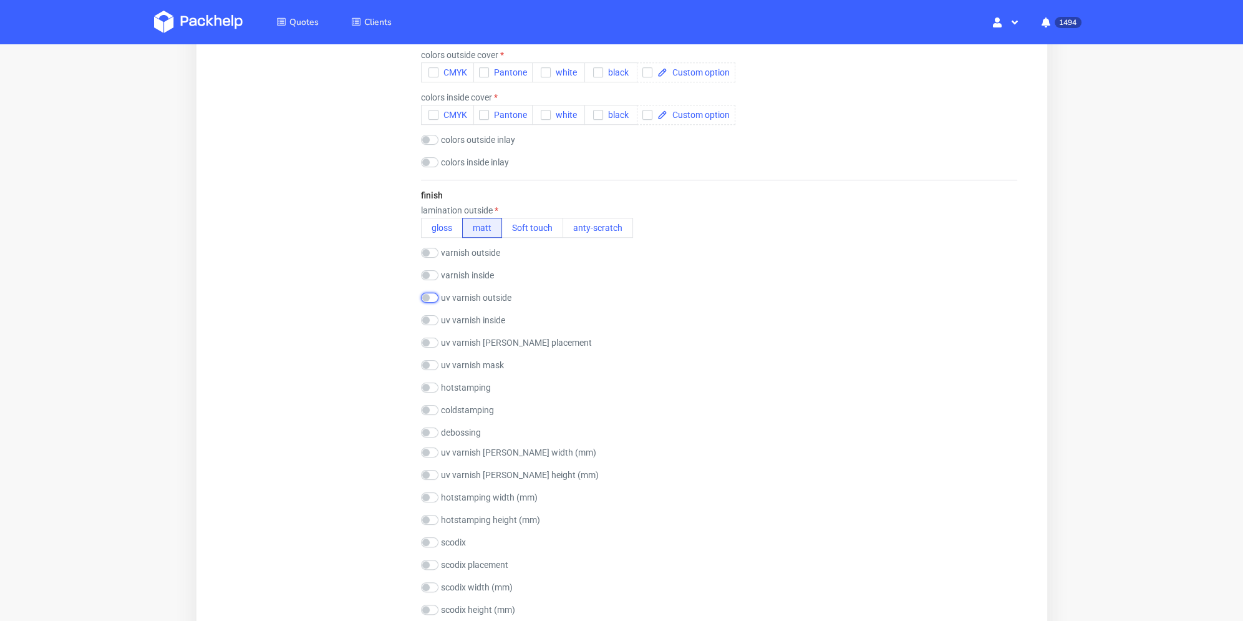
click at [432, 295] on input "checkbox" at bounding box center [429, 298] width 17 height 10
checkbox input "true"
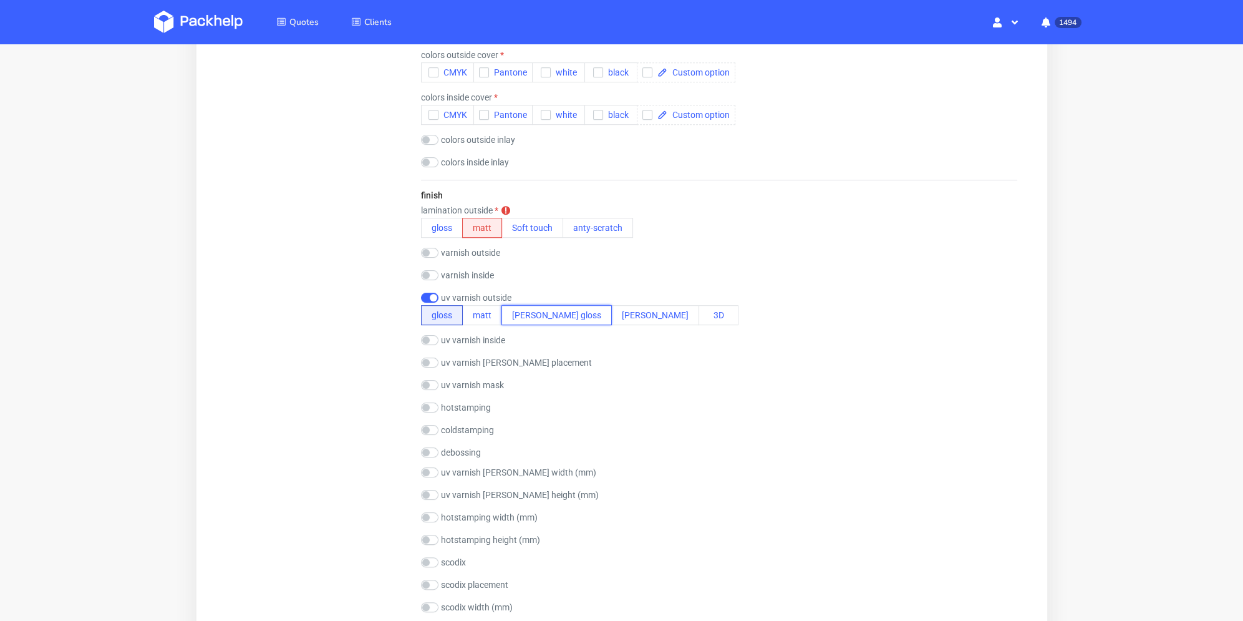
click at [535, 318] on button "spott gloss" at bounding box center [556, 315] width 110 height 20
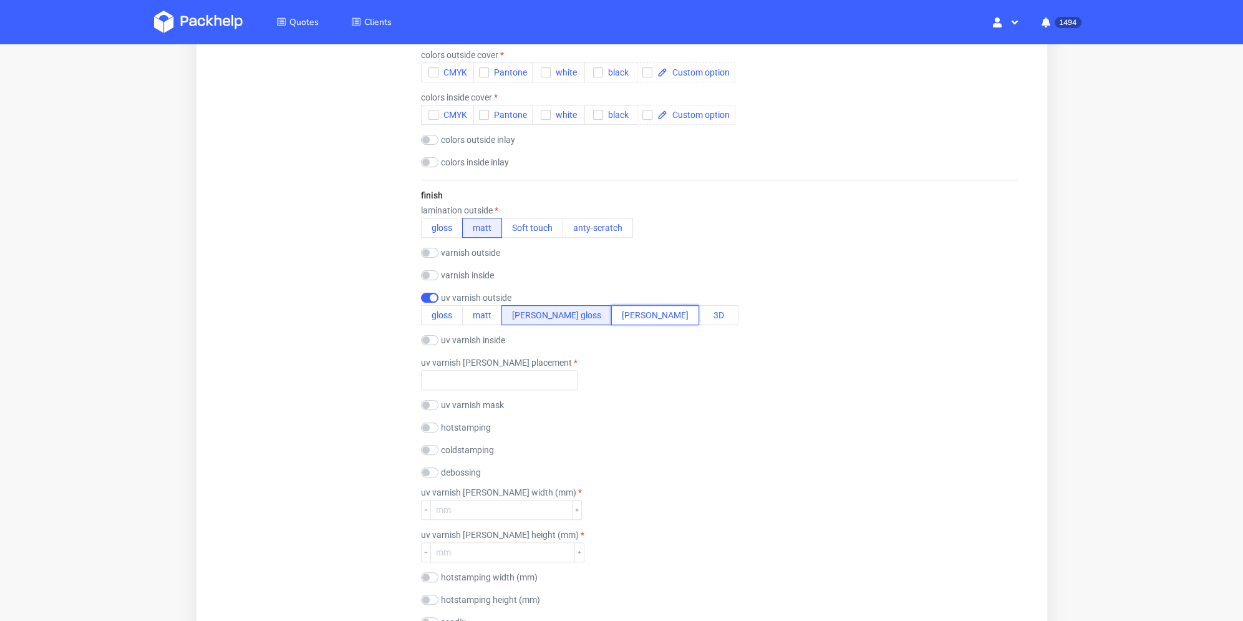
click at [611, 315] on button "spott matt" at bounding box center [655, 315] width 88 height 20
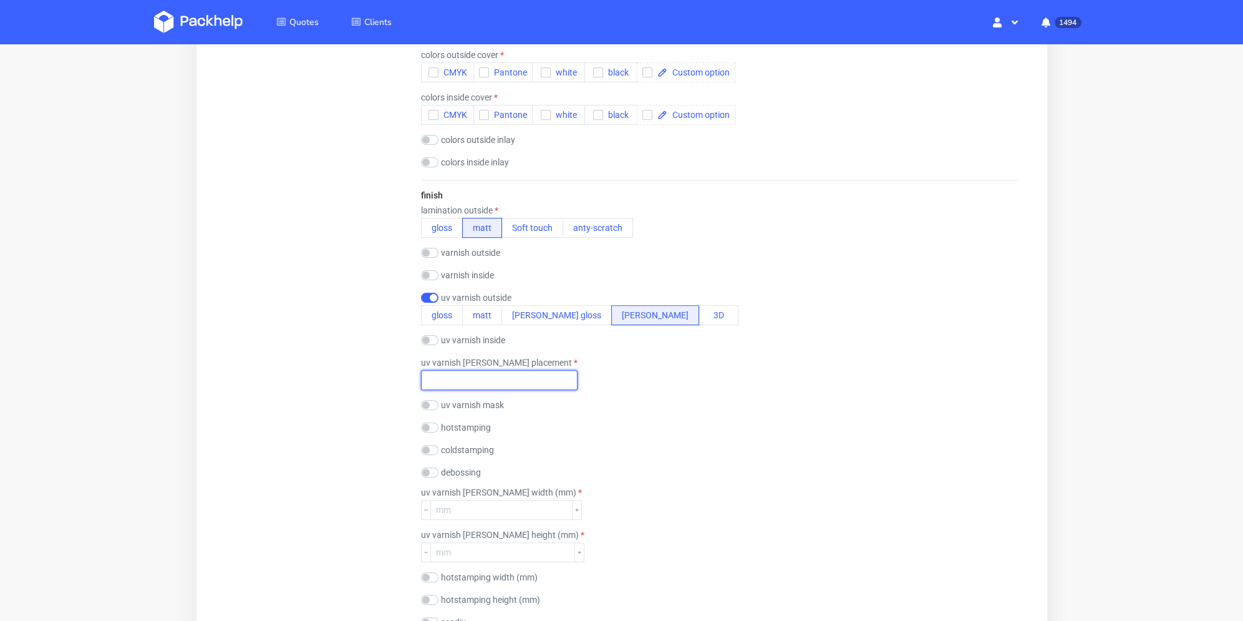
click at [488, 383] on input "text" at bounding box center [499, 380] width 157 height 20
type input "top logo"
click at [556, 406] on div "uv varnish mask" at bounding box center [719, 405] width 596 height 10
click at [510, 505] on input "number" at bounding box center [501, 510] width 142 height 20
type input "100"
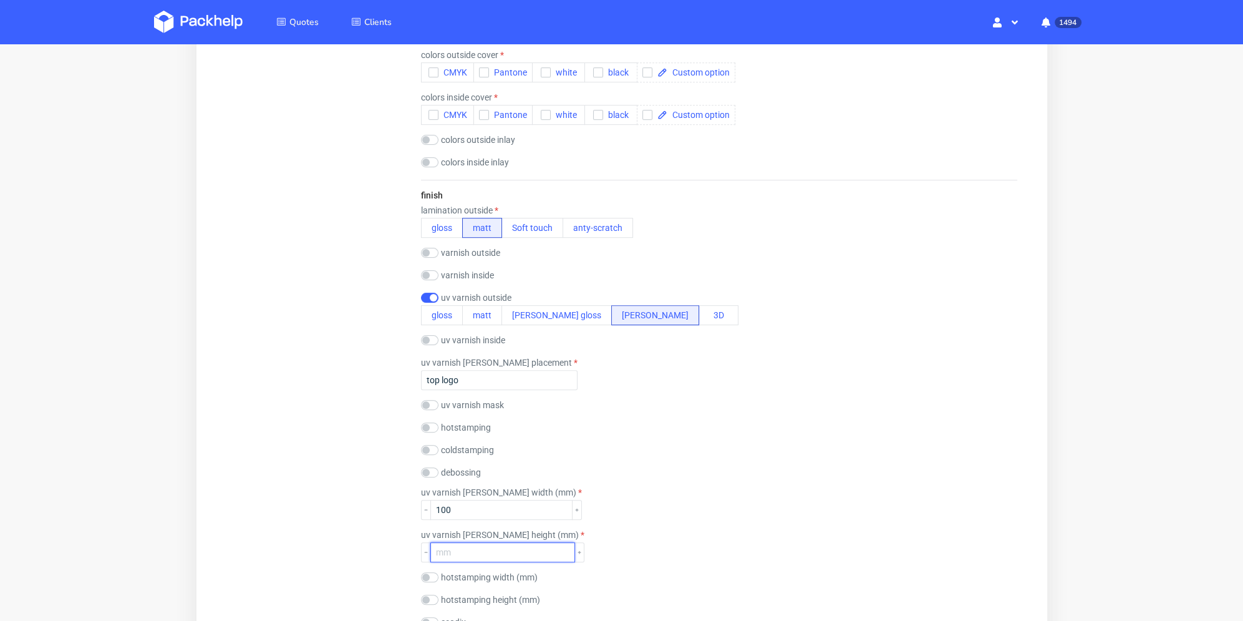
click at [467, 549] on input "number" at bounding box center [502, 552] width 145 height 20
type input "80"
click at [377, 552] on div "Summary Client bonnie@houseofcosmetics.dk bonnie@houseofcosmetics.dk bonnie@hou…" at bounding box center [318, 209] width 185 height 2156
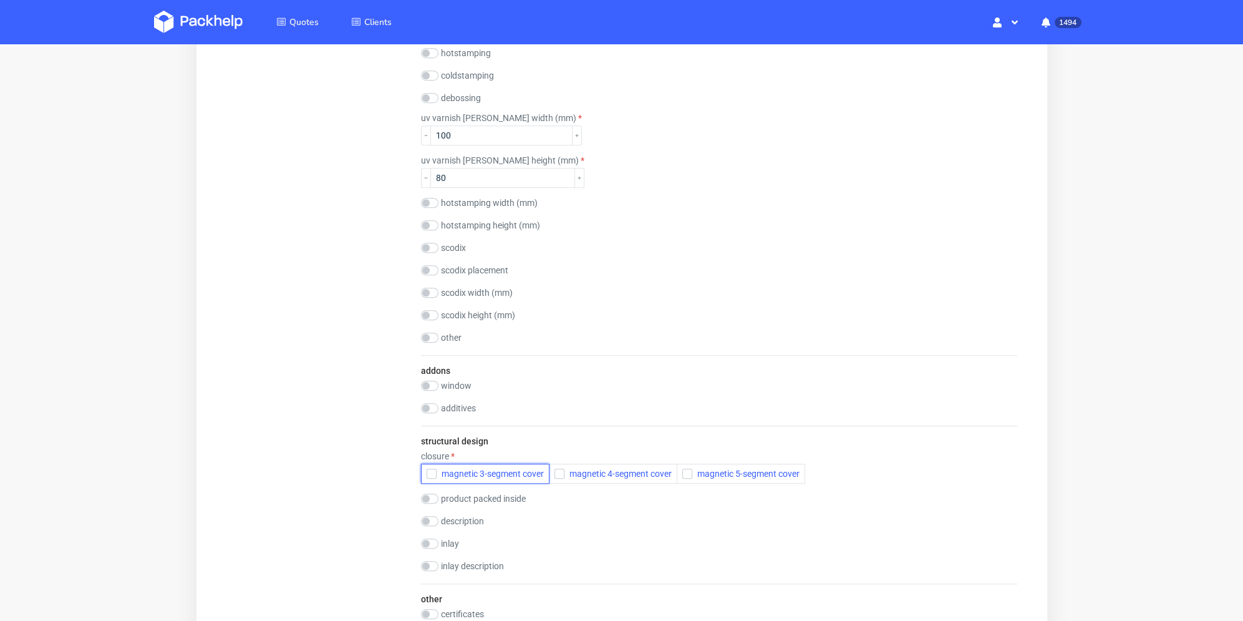
click at [431, 472] on icon "button" at bounding box center [431, 473] width 9 height 9
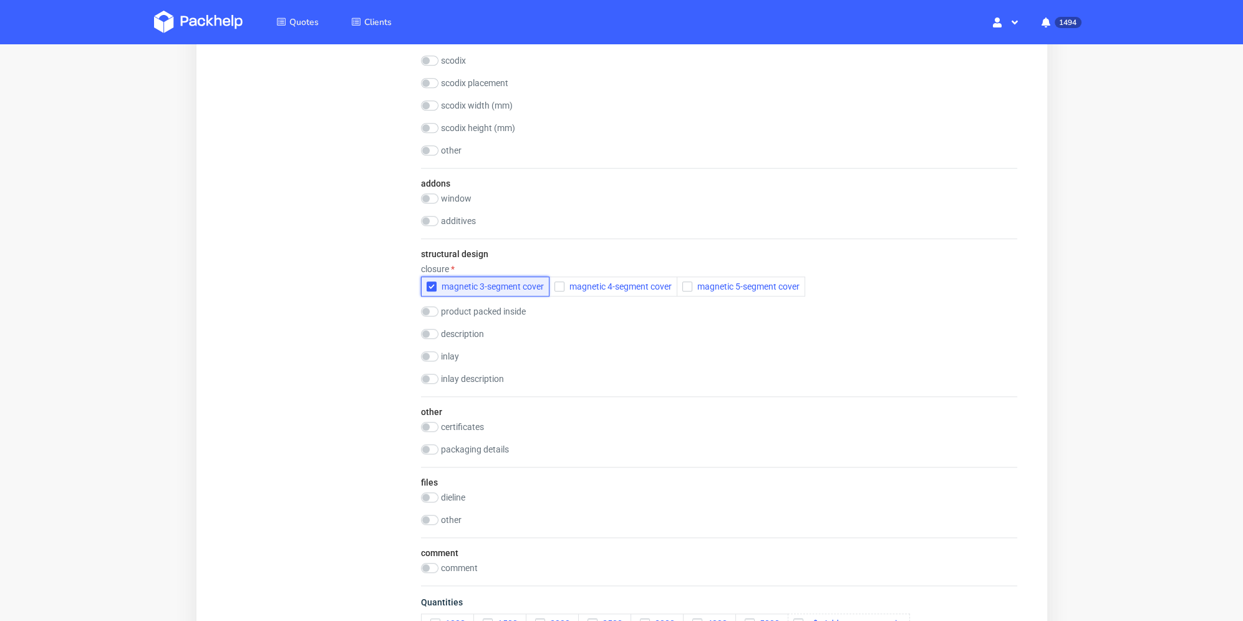
scroll to position [1819, 0]
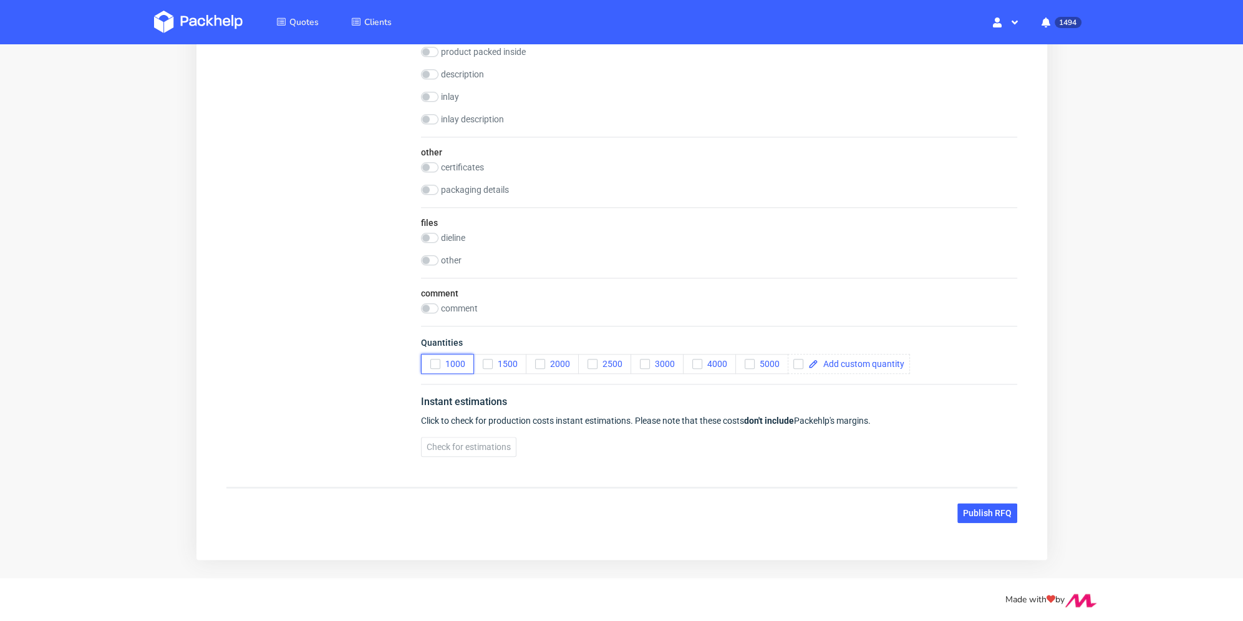
click at [428, 361] on button "1000" at bounding box center [447, 364] width 53 height 20
click at [532, 364] on button "2000" at bounding box center [551, 364] width 53 height 20
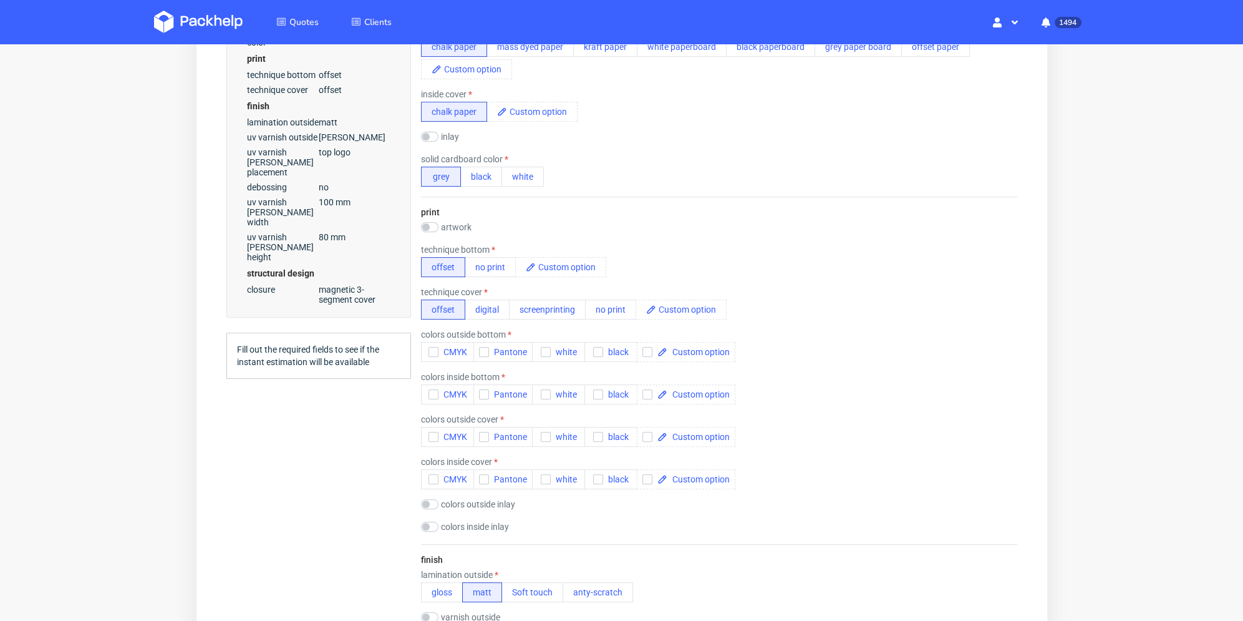
scroll to position [572, 0]
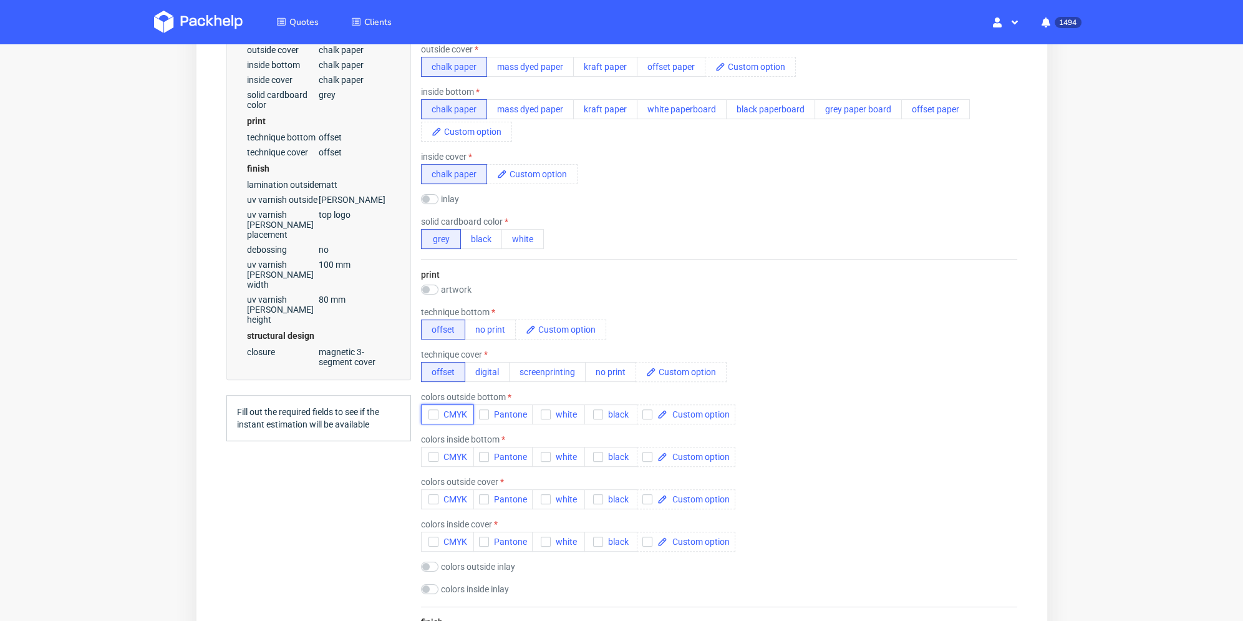
click at [432, 411] on icon "button" at bounding box center [433, 414] width 9 height 9
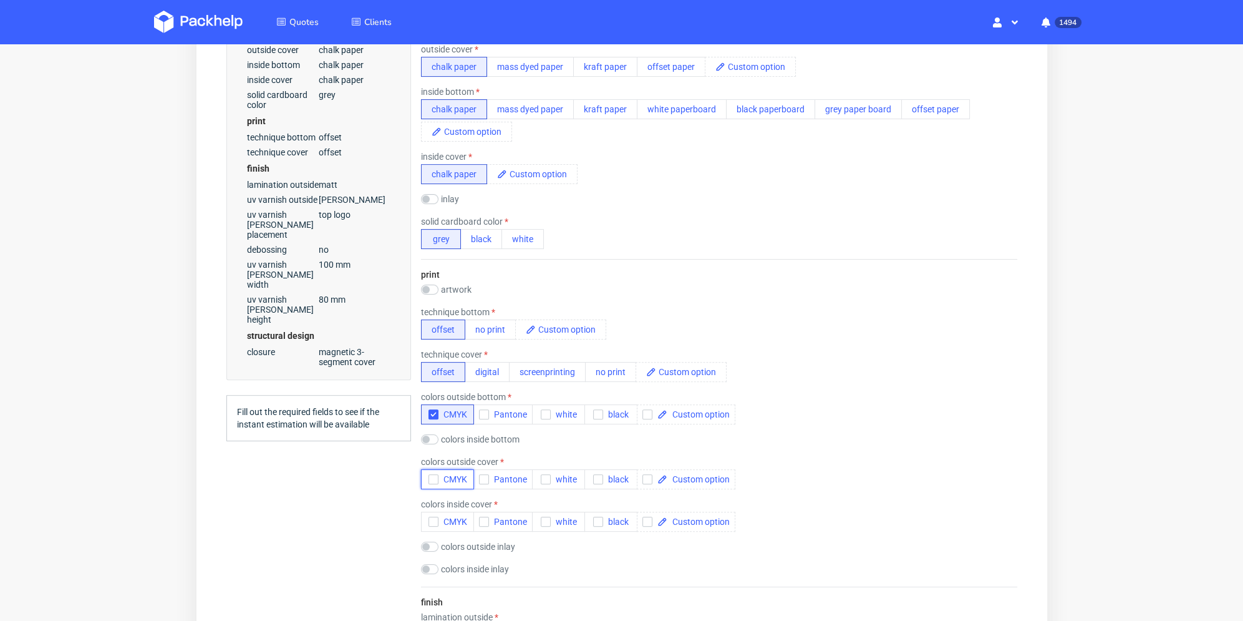
click at [428, 474] on div "button" at bounding box center [433, 479] width 10 height 10
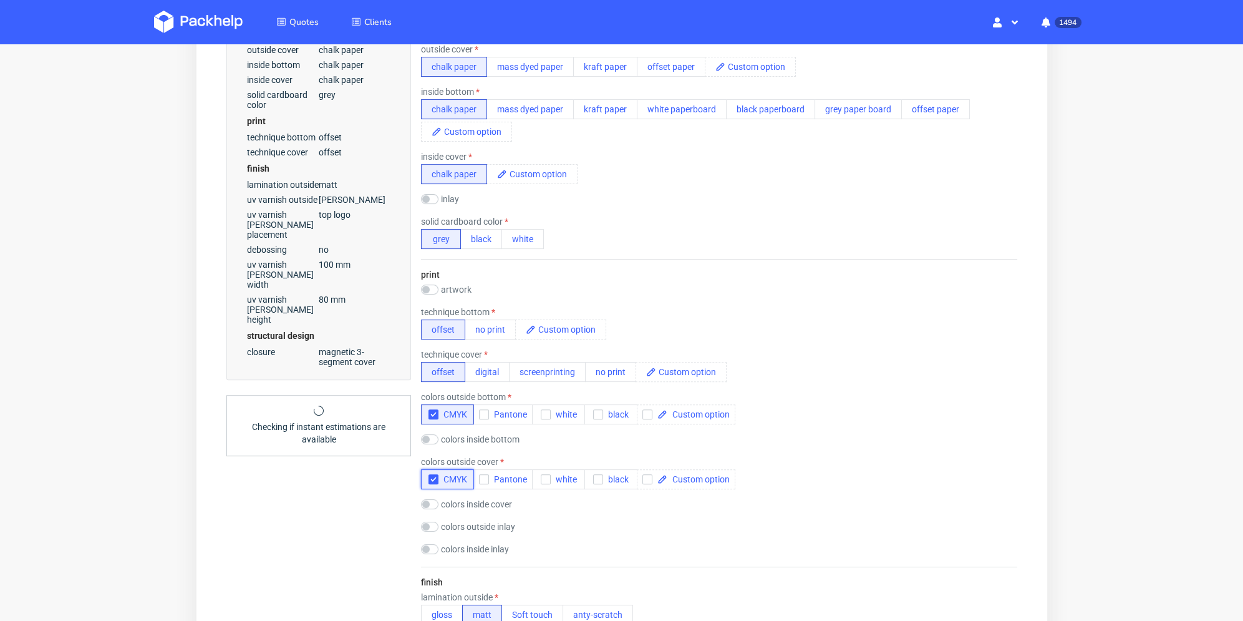
click at [429, 477] on icon "button" at bounding box center [433, 479] width 9 height 9
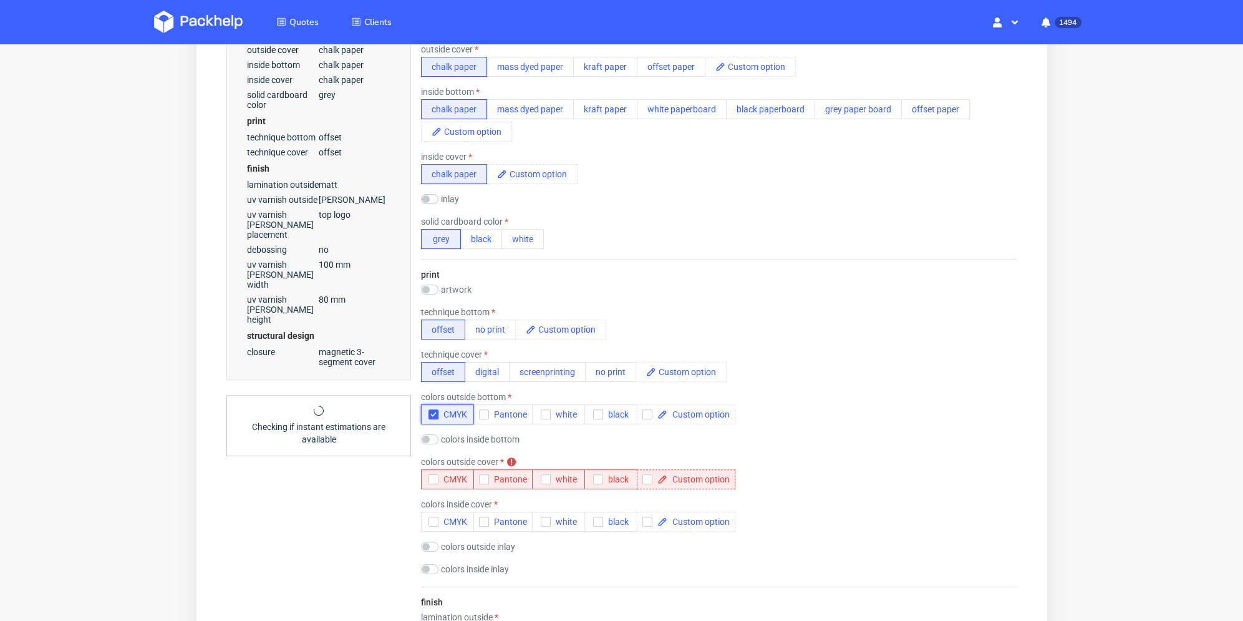
click at [432, 410] on icon "button" at bounding box center [433, 414] width 9 height 9
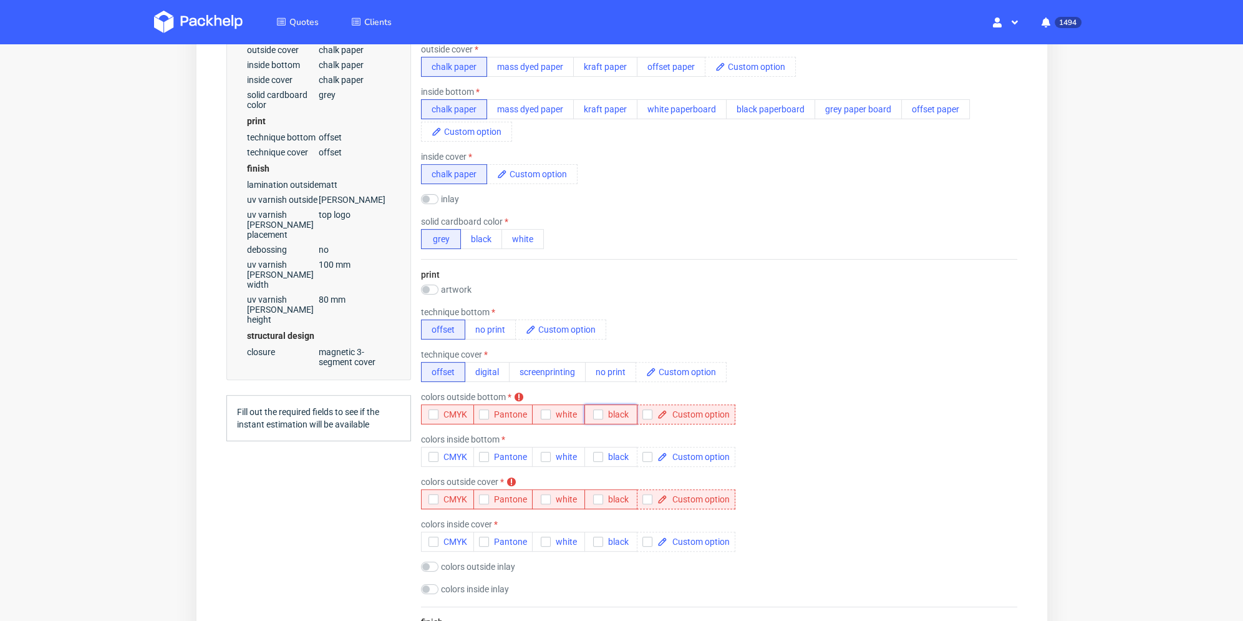
click at [597, 414] on use "button" at bounding box center [598, 414] width 6 height 4
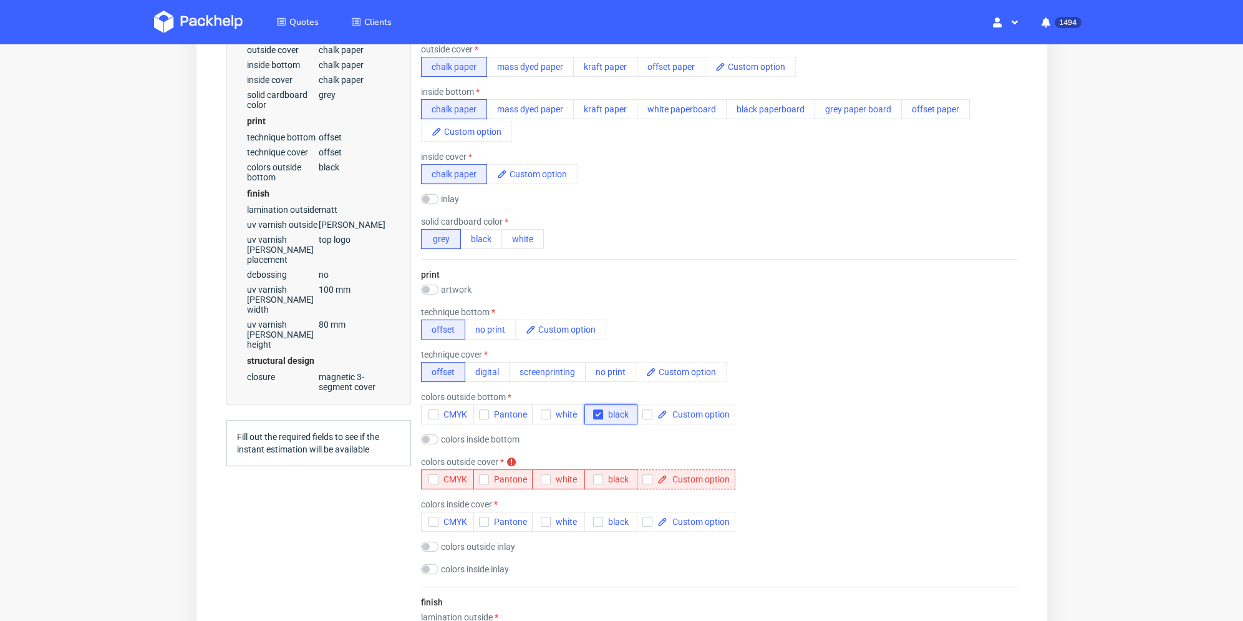
click at [599, 416] on icon "button" at bounding box center [597, 414] width 9 height 9
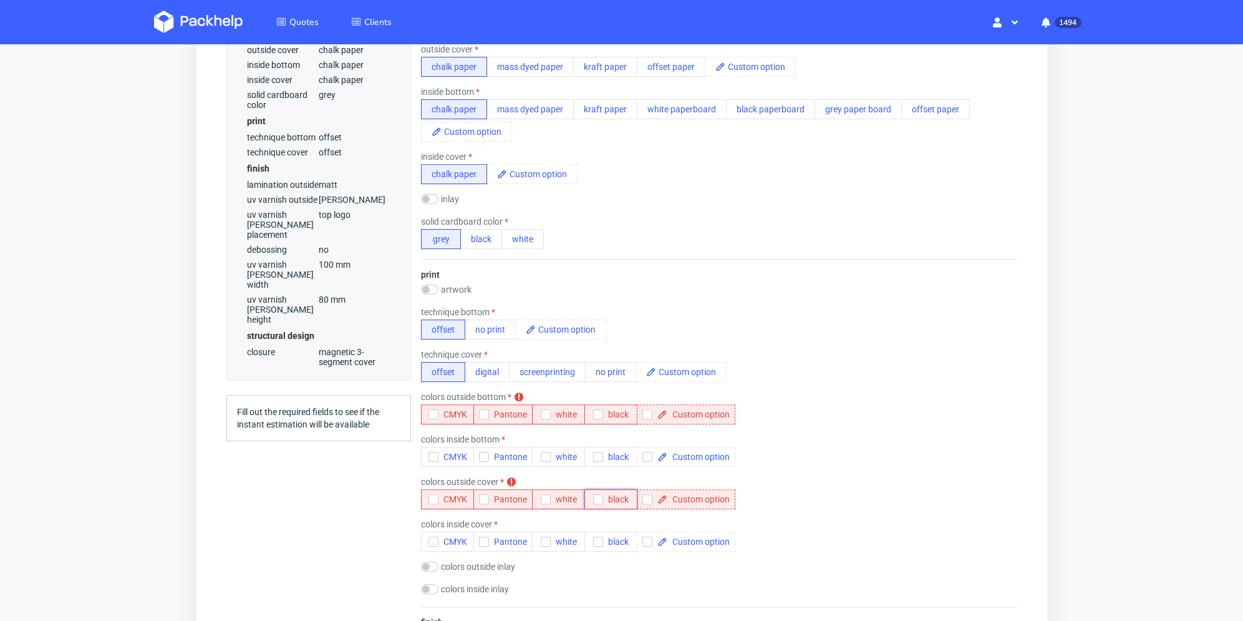
click at [600, 499] on icon "button" at bounding box center [597, 499] width 9 height 9
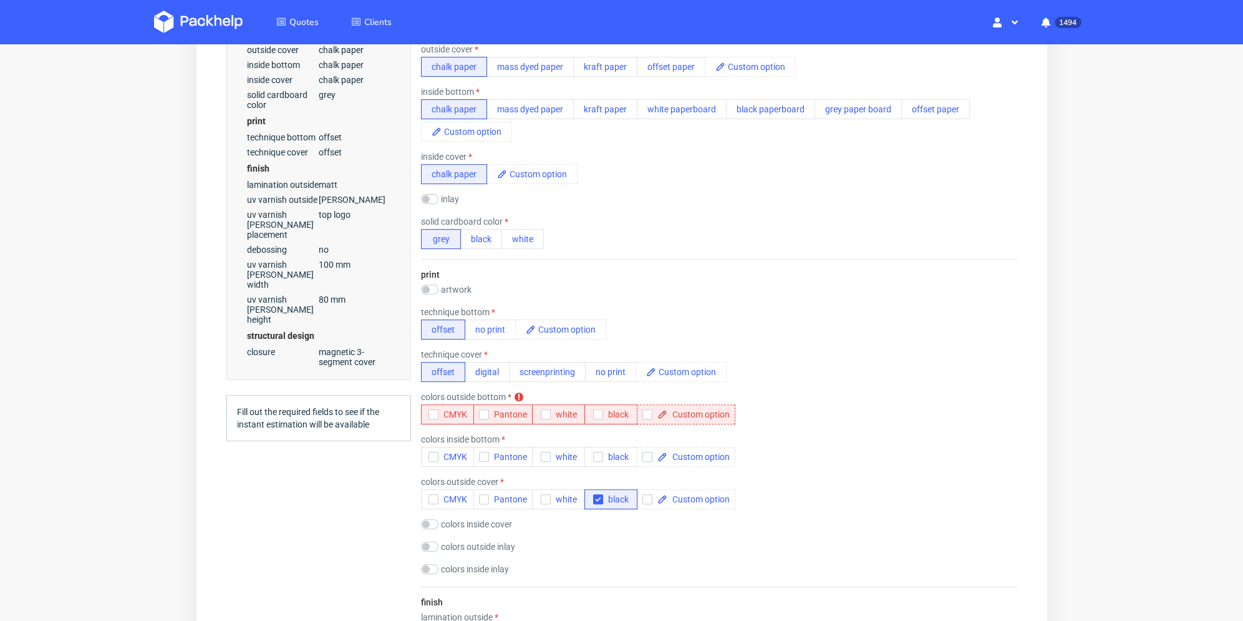
click at [358, 504] on div "Summary Client bonnie@houseofcosmetics.dk bonnie@houseofcosmetics.dk bonnie@hou…" at bounding box center [318, 626] width 185 height 2136
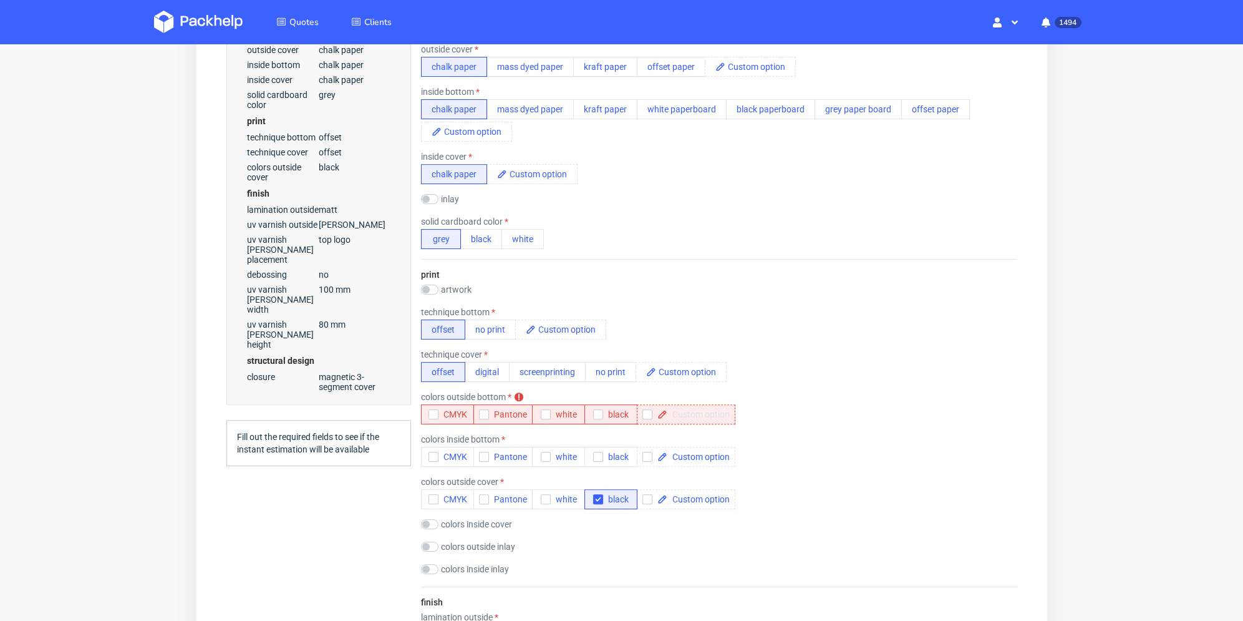
click at [692, 416] on span at bounding box center [698, 414] width 62 height 9
click at [701, 410] on span at bounding box center [698, 414] width 62 height 9
paste span
checkbox input "true"
click at [827, 432] on div "print artwork drop technique bottom offset no print technique cover offset digi…" at bounding box center [719, 423] width 596 height 328
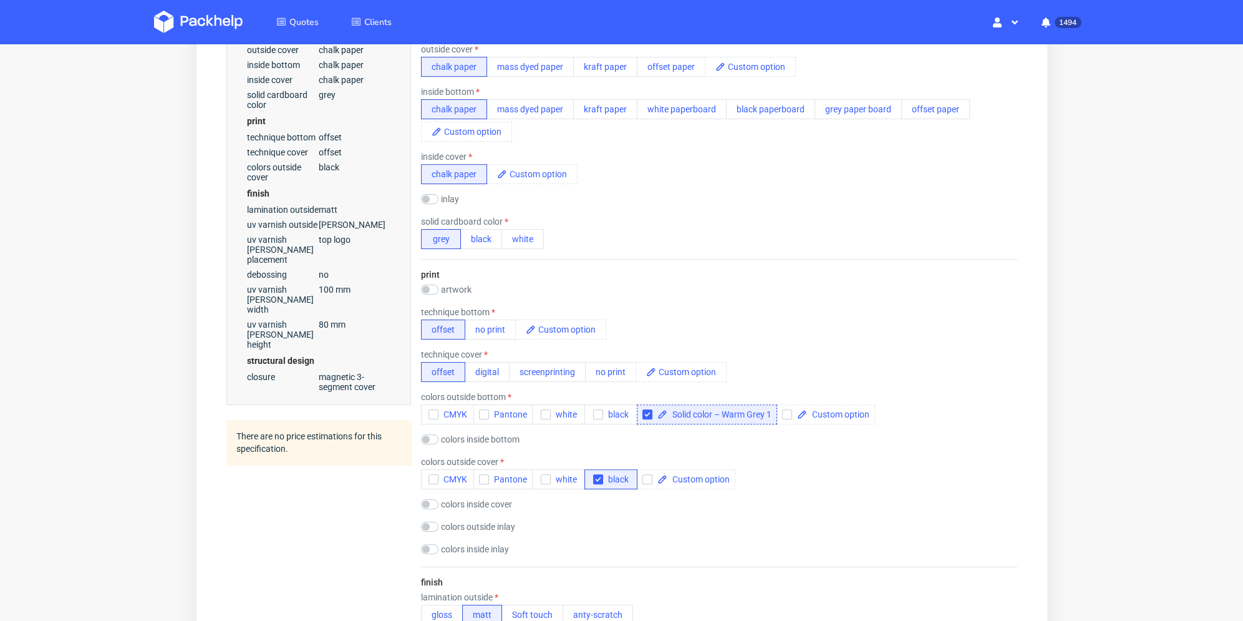
click at [460, 441] on label "colors inside bottom" at bounding box center [479, 439] width 79 height 10
checkbox input "true"
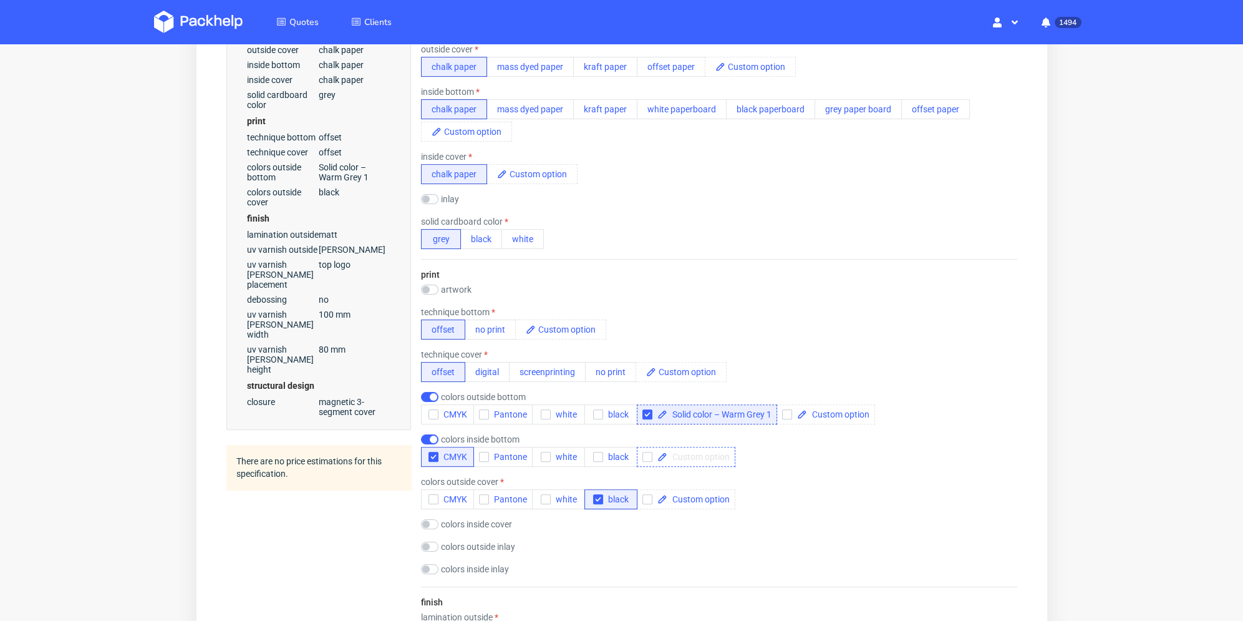
click at [699, 456] on span at bounding box center [698, 456] width 62 height 9
paste span
checkbox input "true"
click at [431, 455] on icon "button" at bounding box center [433, 456] width 9 height 9
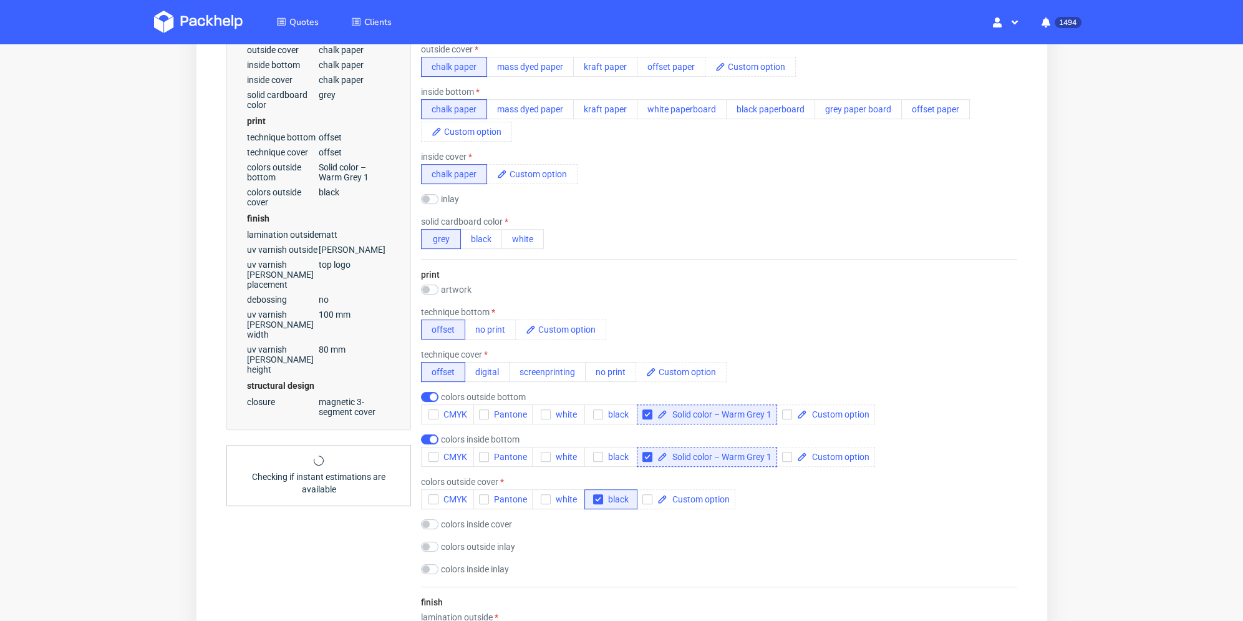
click at [397, 463] on form "type name rigid box code magnetic size width (mm) 220 depth (mm) 200 height (mm…" at bounding box center [719, 609] width 646 height 1937
click at [426, 522] on input "checkbox" at bounding box center [429, 524] width 17 height 10
checkbox input "true"
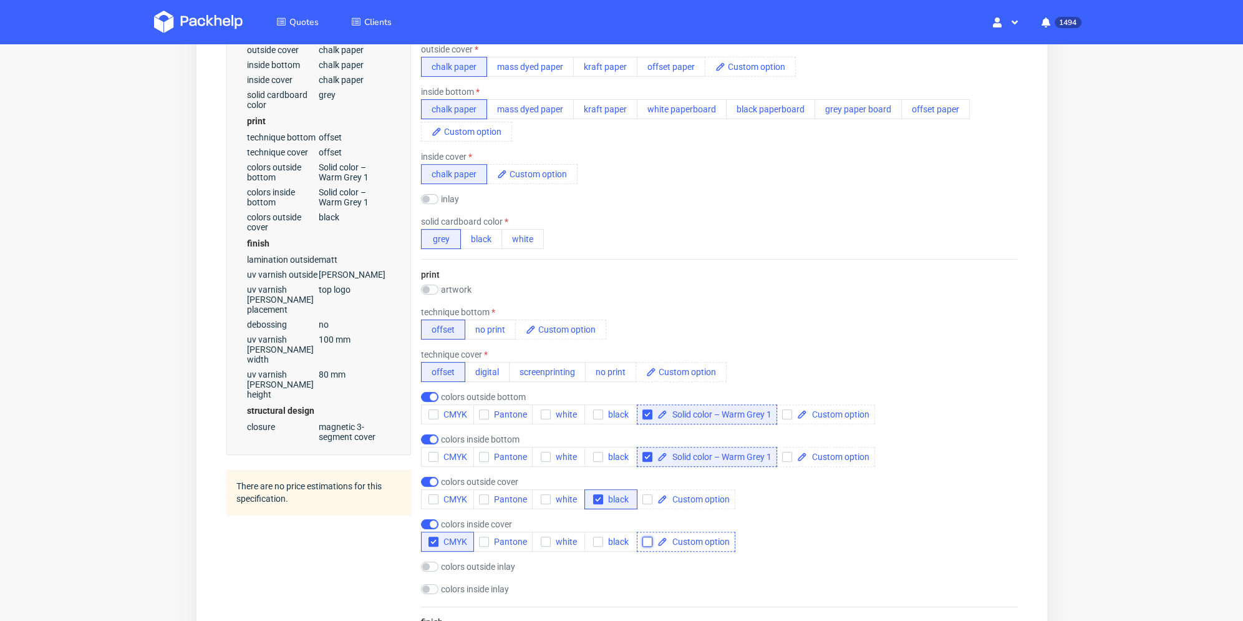
click at [649, 543] on input "checkbox" at bounding box center [647, 542] width 10 height 10
checkbox input "true"
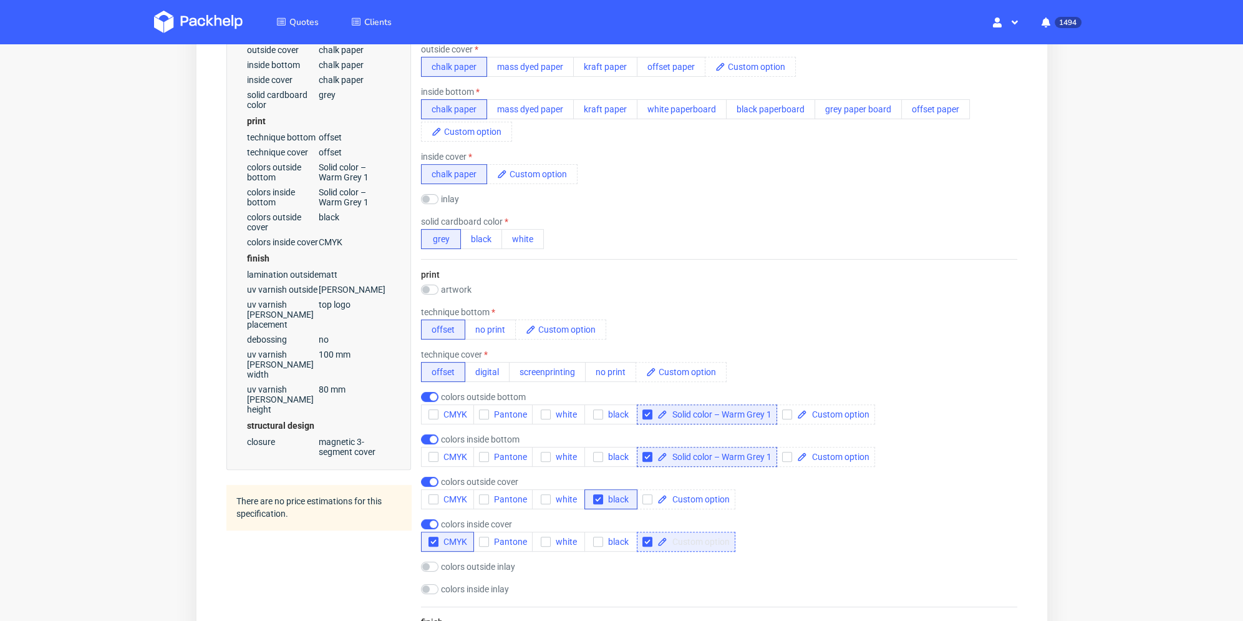
click at [687, 541] on span at bounding box center [698, 541] width 62 height 9
paste span
checkbox input "true"
click at [432, 539] on icon "button" at bounding box center [433, 541] width 9 height 9
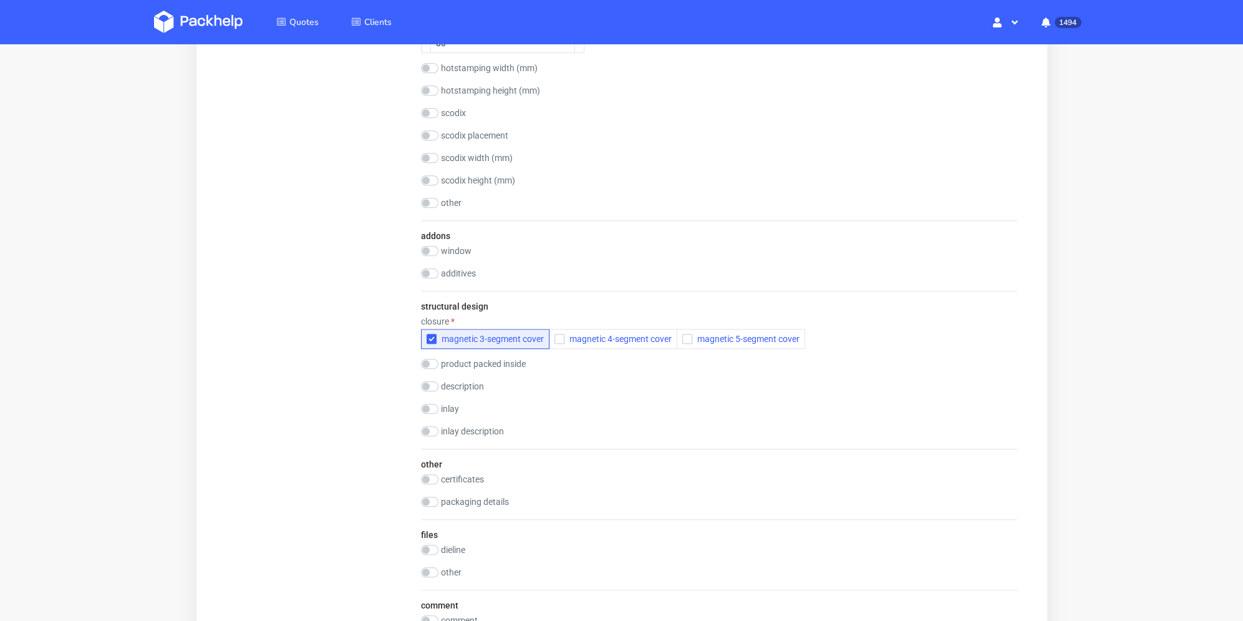
scroll to position [1632, 0]
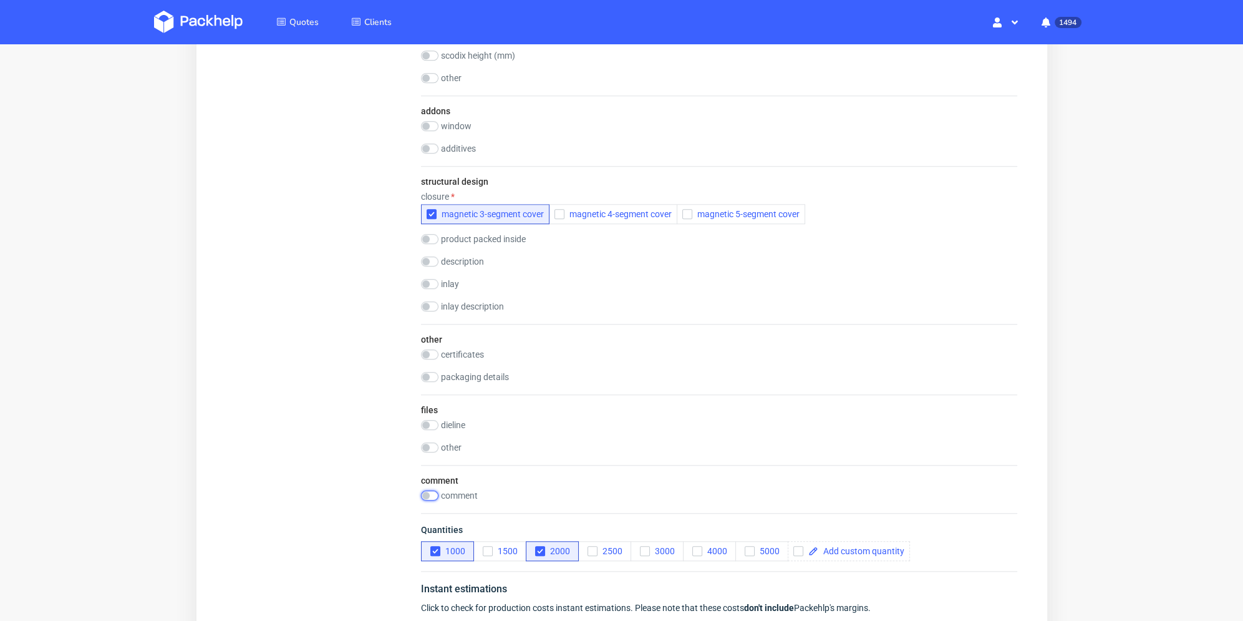
click at [436, 490] on input "checkbox" at bounding box center [429, 495] width 17 height 10
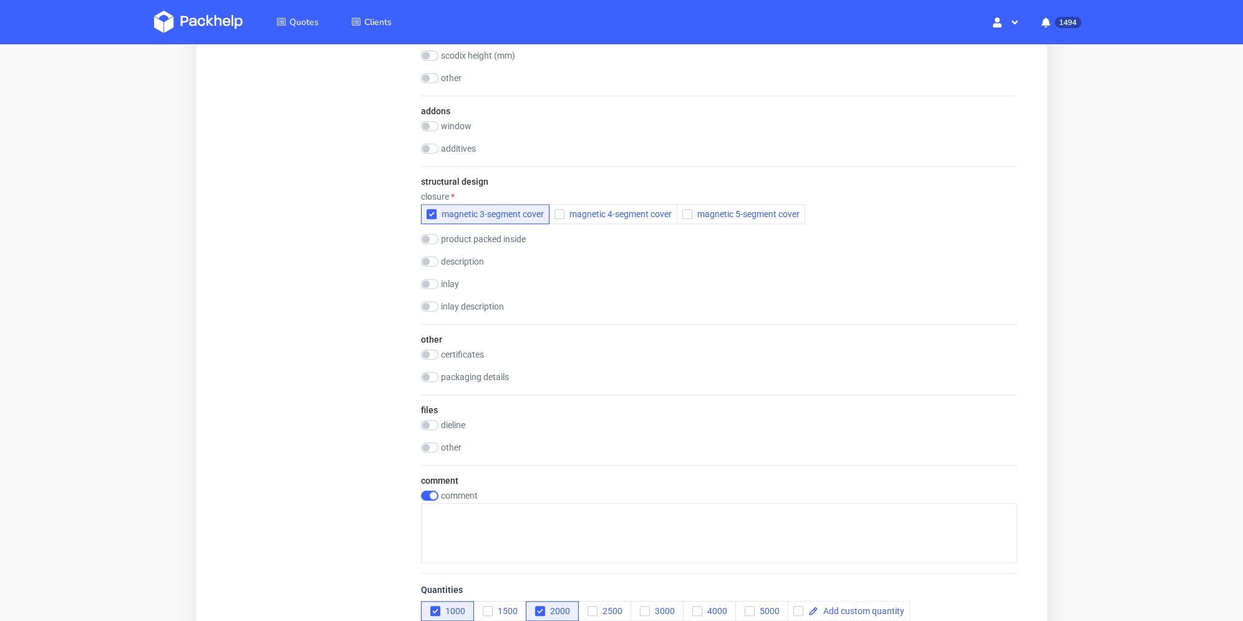
click at [494, 487] on div "comment comment" at bounding box center [719, 519] width 596 height 108
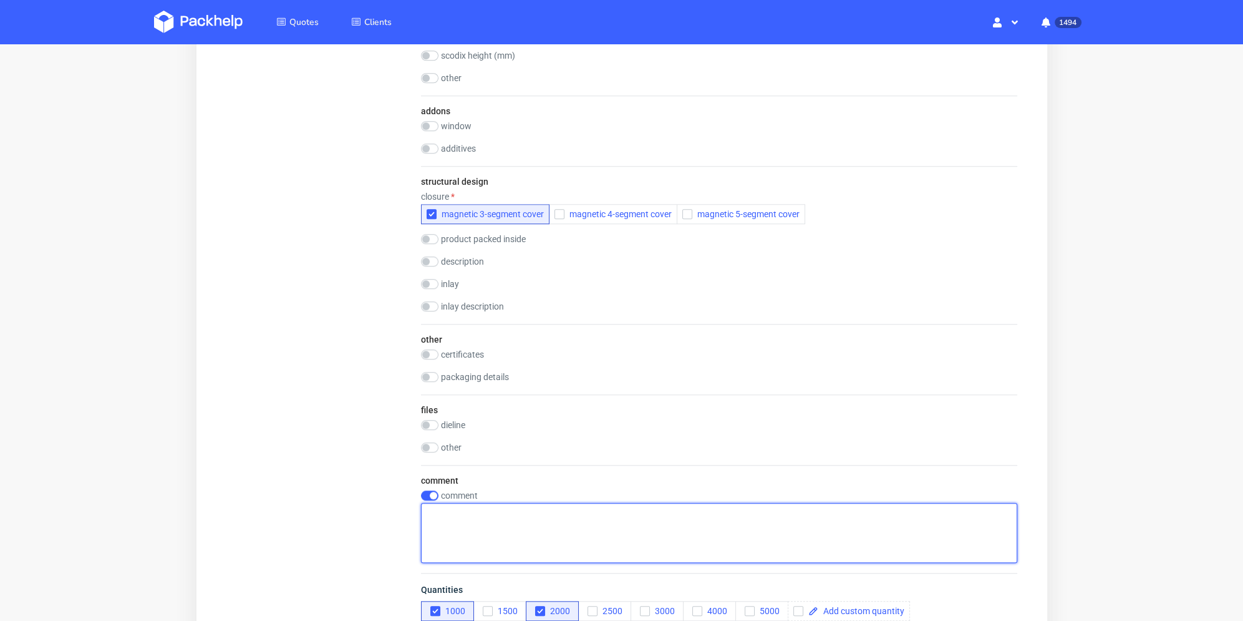
click at [500, 509] on textarea at bounding box center [719, 533] width 596 height 60
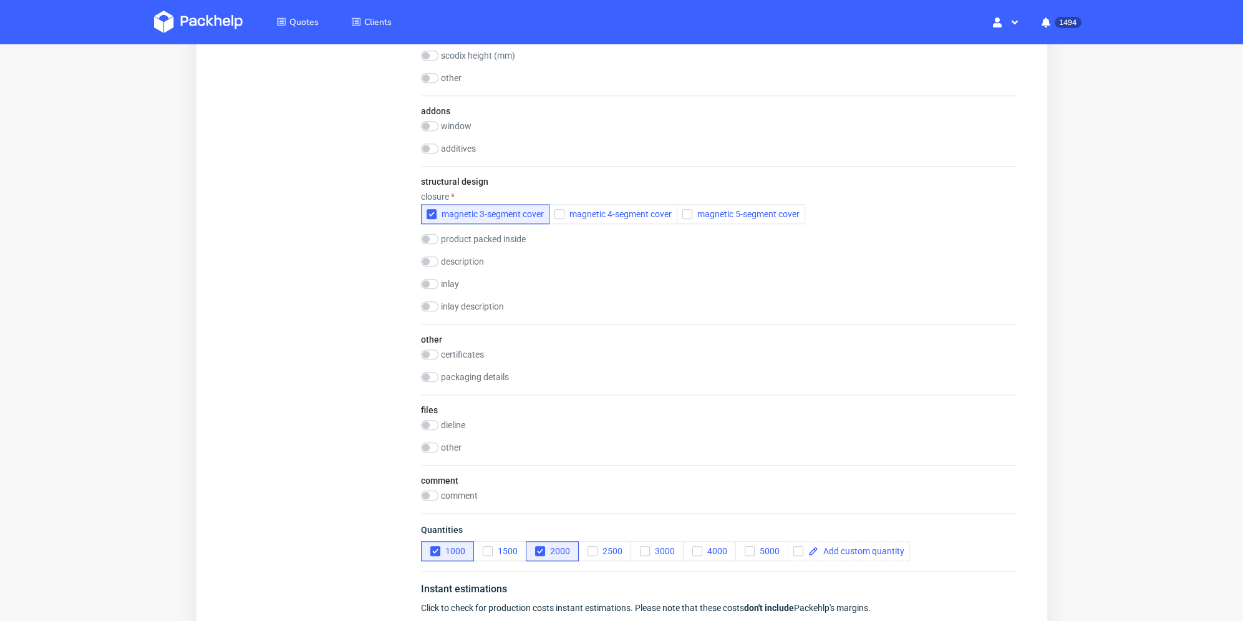
drag, startPoint x: 417, startPoint y: 495, endPoint x: 450, endPoint y: 500, distance: 33.5
click at [427, 494] on input "checkbox" at bounding box center [429, 495] width 17 height 10
checkbox input "true"
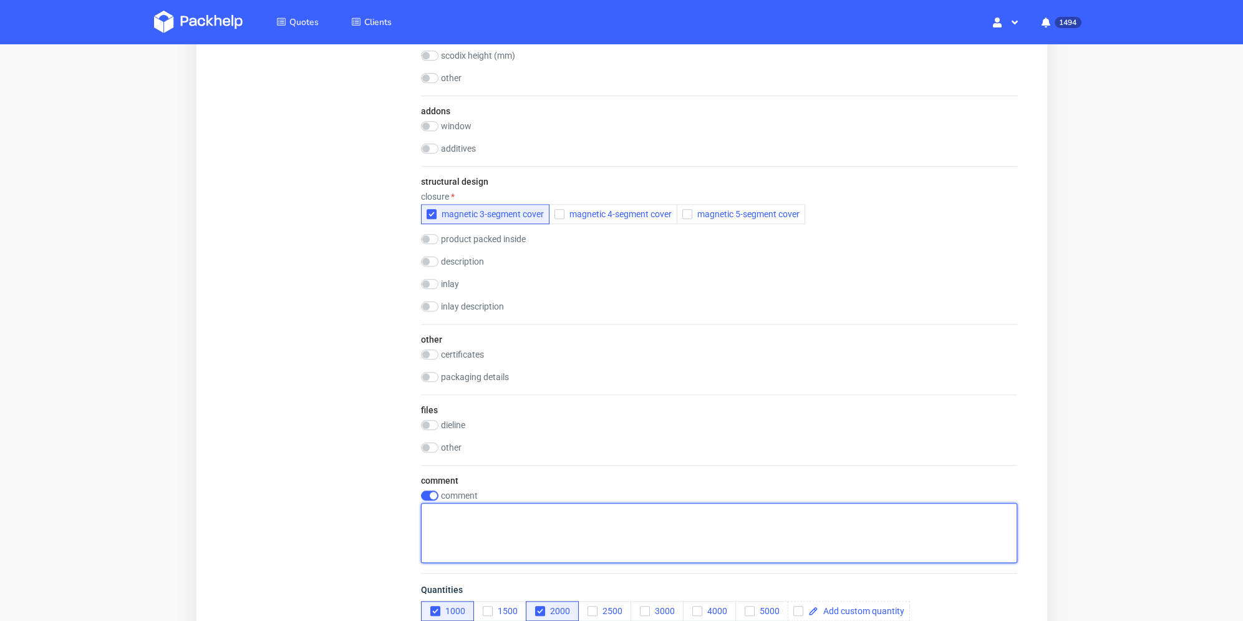
click at [476, 512] on textarea at bounding box center [719, 533] width 596 height 60
paste textarea "Material: 157gsm coated paper + 2.0mm grey board Color: Solid color – Warm Grey…"
click at [512, 537] on textarea "Material: 157gsm coated paper + 2.0mm grey board Color: Solid color – Warm Grey…" at bounding box center [719, 533] width 596 height 60
click at [472, 522] on textarea "Material: 157gsm coated paper + 2.0mm grey board Color: Solid color – Warm Grey…" at bounding box center [719, 533] width 596 height 60
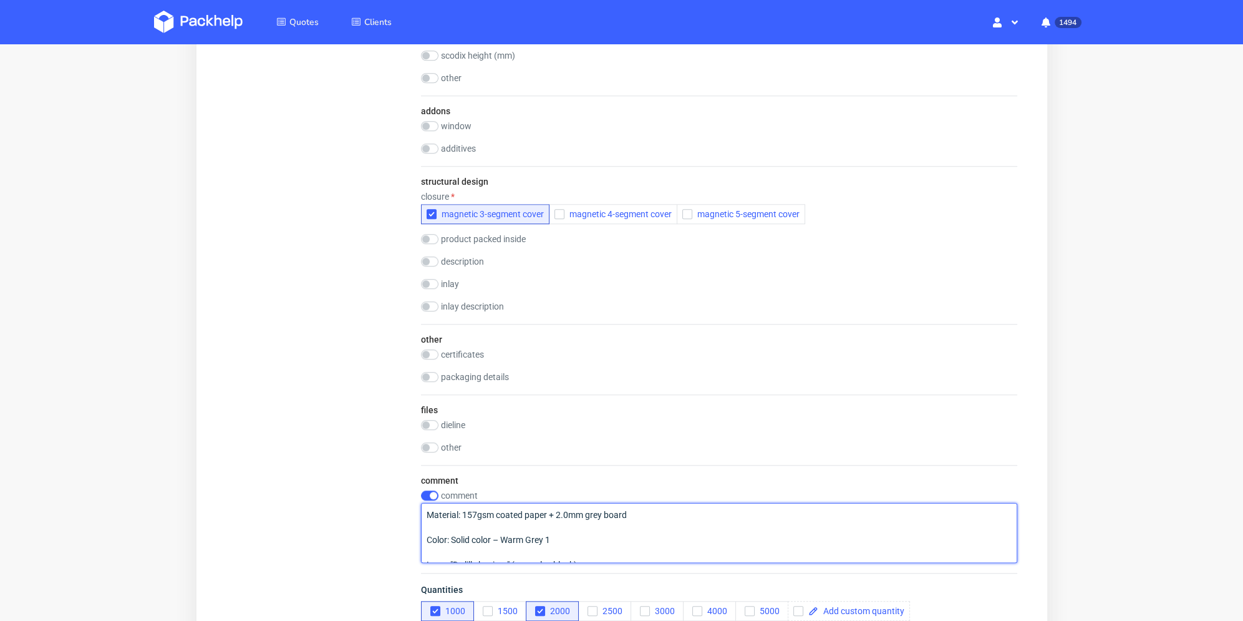
drag, startPoint x: 476, startPoint y: 552, endPoint x: 478, endPoint y: 532, distance: 20.1
click at [477, 552] on textarea "Material: 157gsm coated paper + 2.0mm grey board Color: Solid color – Warm Grey…" at bounding box center [719, 533] width 596 height 60
click at [478, 527] on textarea "Material: 157gsm coated paper + 2.0mm grey board Color: Solid color – Warm Grey…" at bounding box center [719, 533] width 596 height 60
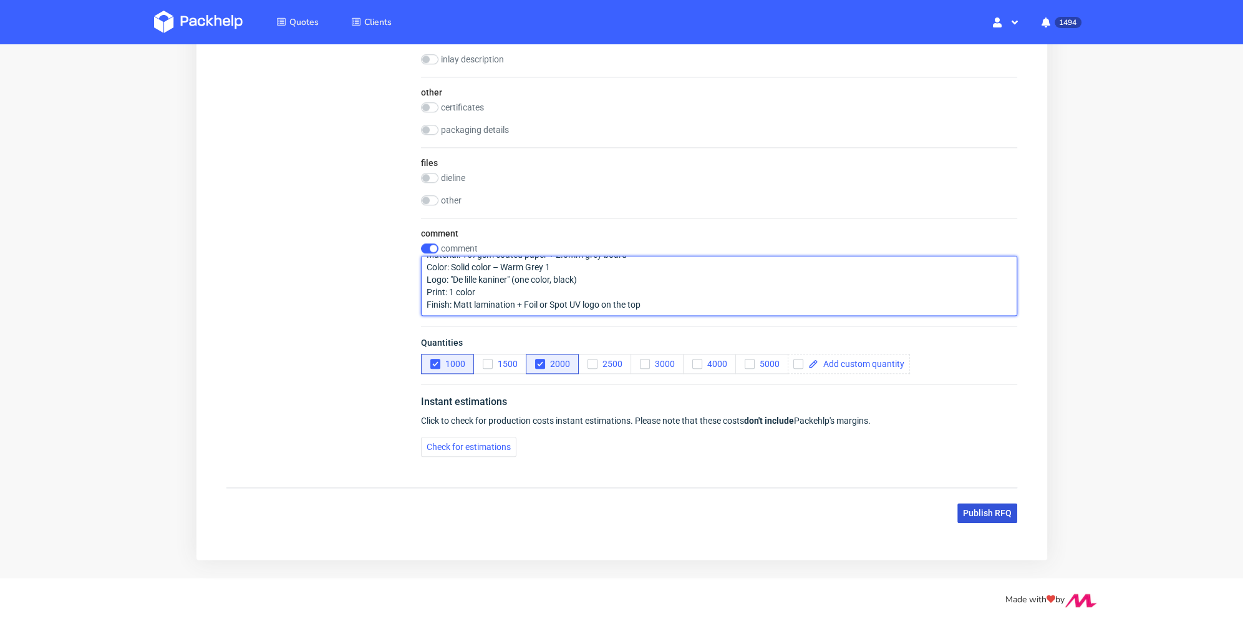
type textarea "Material: 157gsm coated paper + 2.0mm grey board Color: Solid color – Warm Grey…"
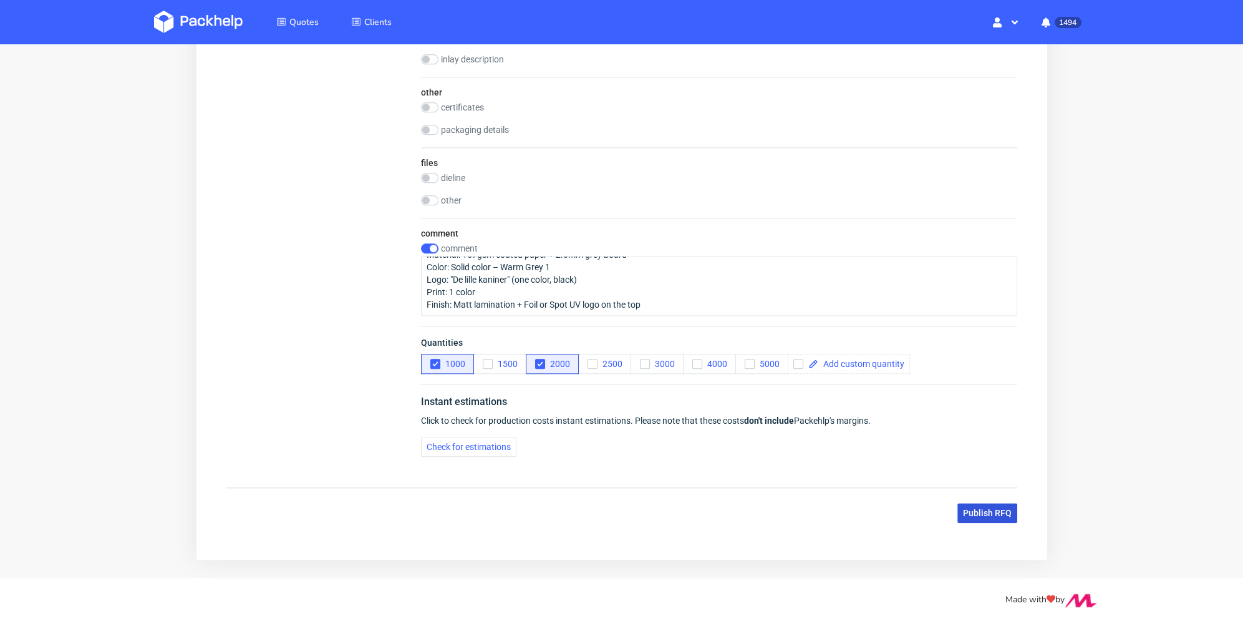
click at [992, 511] on span "Publish RFQ" at bounding box center [987, 513] width 49 height 9
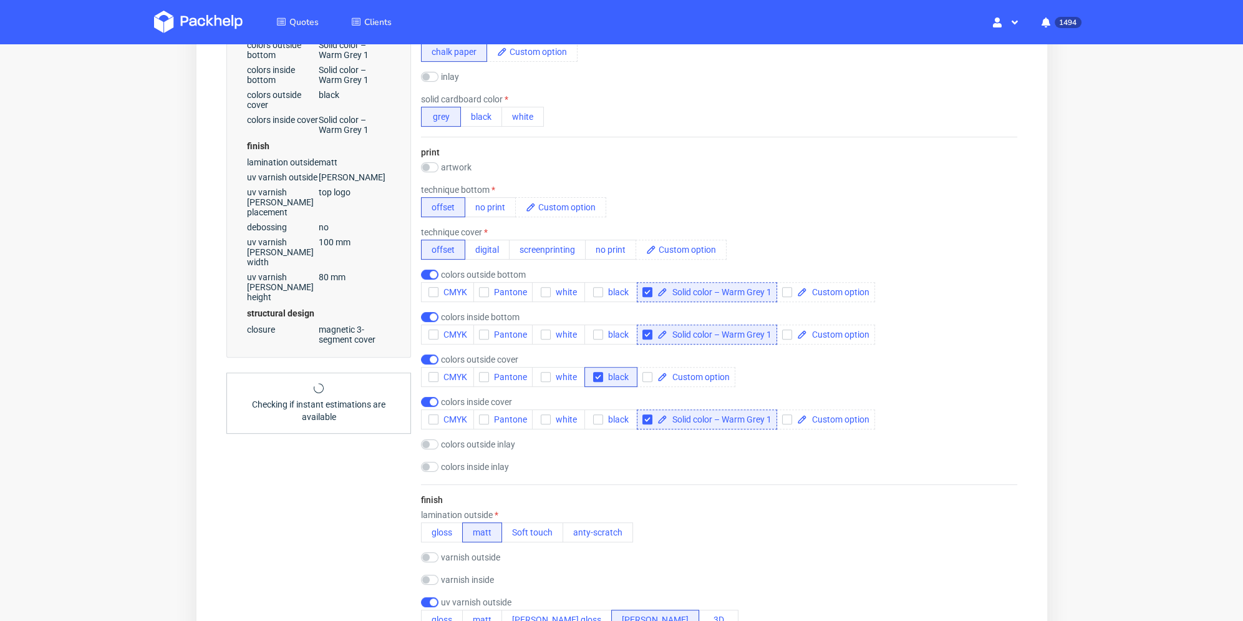
scroll to position [382, 0]
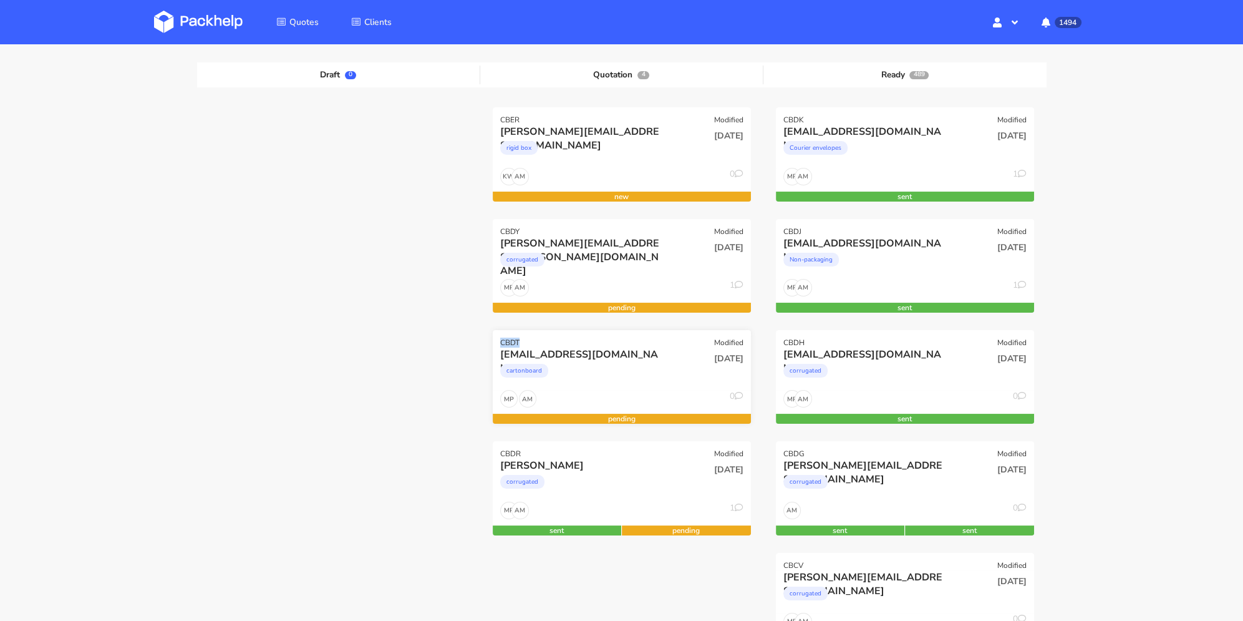
drag, startPoint x: 519, startPoint y: 344, endPoint x: 498, endPoint y: 344, distance: 21.2
copy div "CBDT"
